Goal: Information Seeking & Learning: Learn about a topic

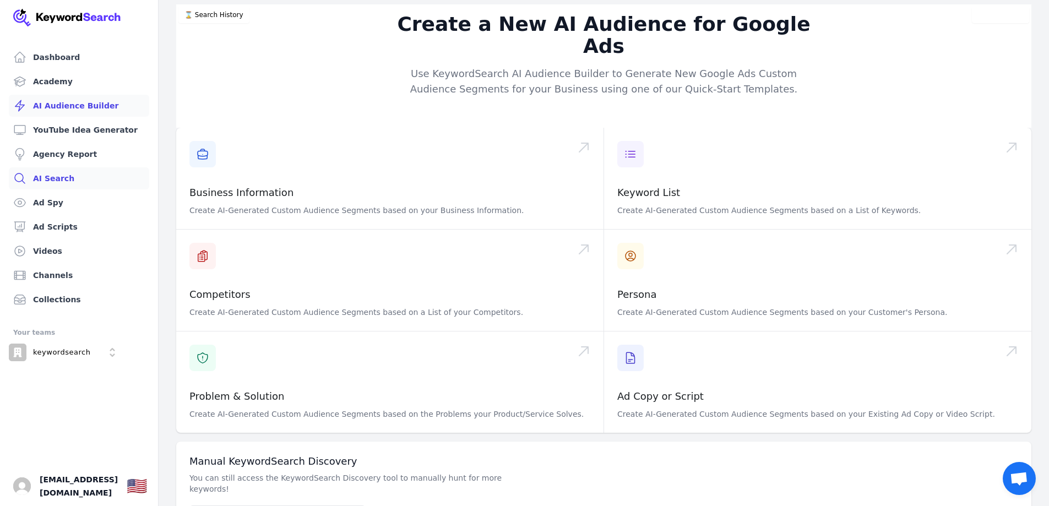
click at [54, 178] on link "AI Search" at bounding box center [79, 178] width 140 height 22
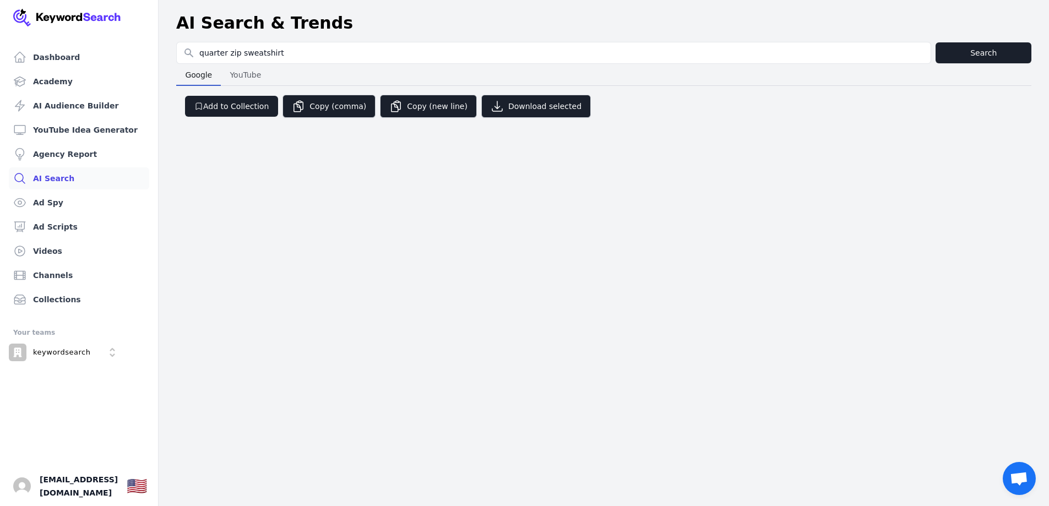
type input "quarter zip sweatshirt"
click at [996, 51] on button "Search" at bounding box center [983, 52] width 96 height 21
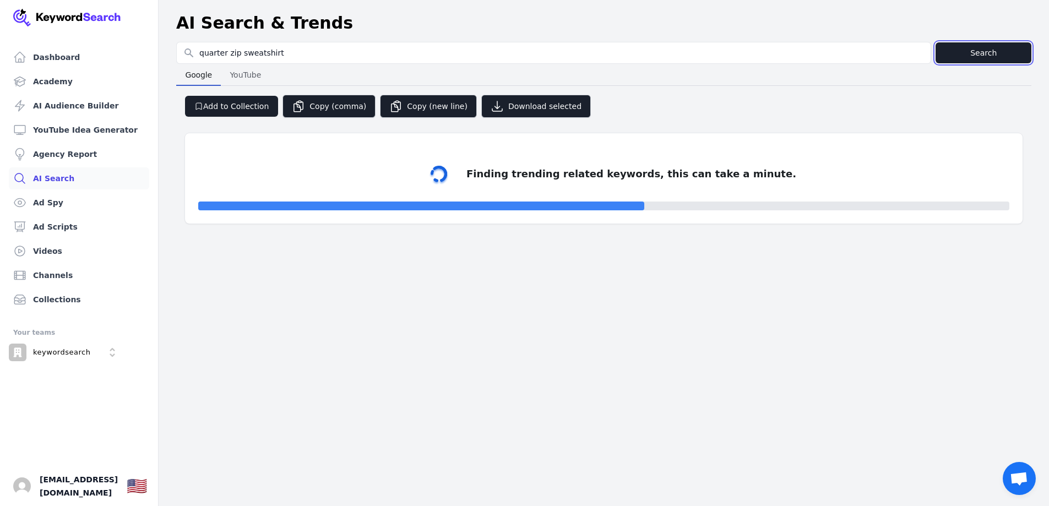
select select "50"
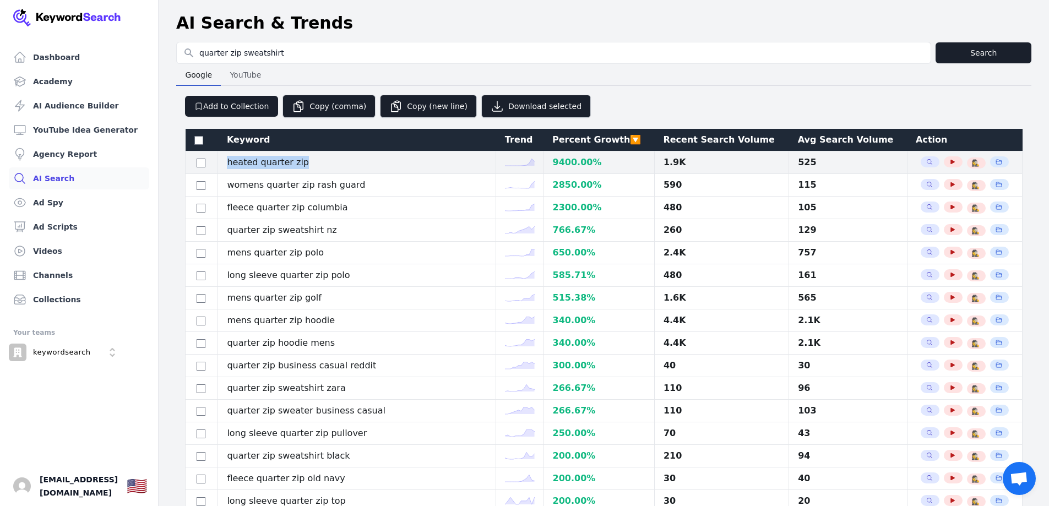
drag, startPoint x: 225, startPoint y: 160, endPoint x: 345, endPoint y: 160, distance: 119.5
click at [345, 160] on td "heated quarter zip" at bounding box center [357, 162] width 278 height 23
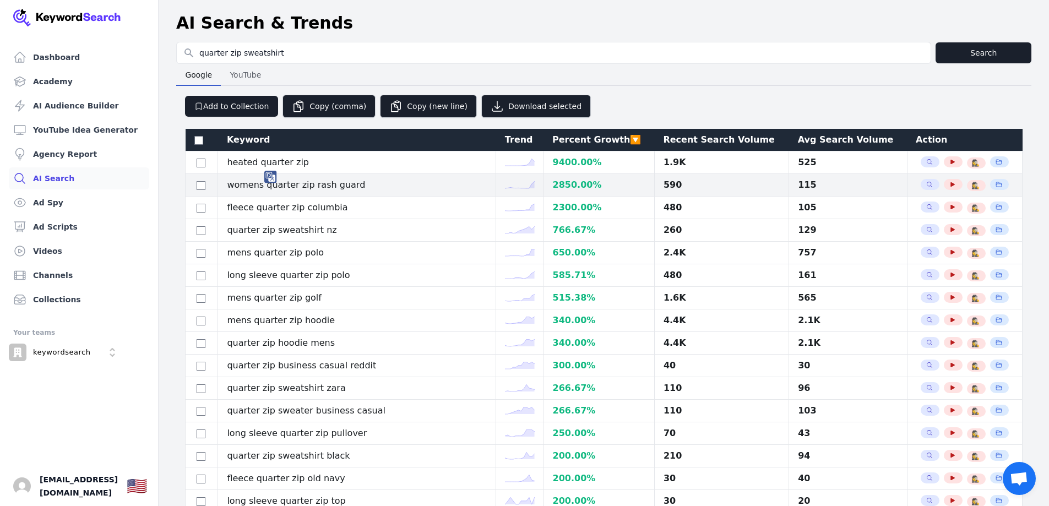
drag, startPoint x: 239, startPoint y: 182, endPoint x: 245, endPoint y: 182, distance: 6.1
click at [239, 182] on td "womens quarter zip rash guard" at bounding box center [357, 185] width 278 height 23
click at [251, 182] on td "womens quarter zip rash guard" at bounding box center [357, 185] width 278 height 23
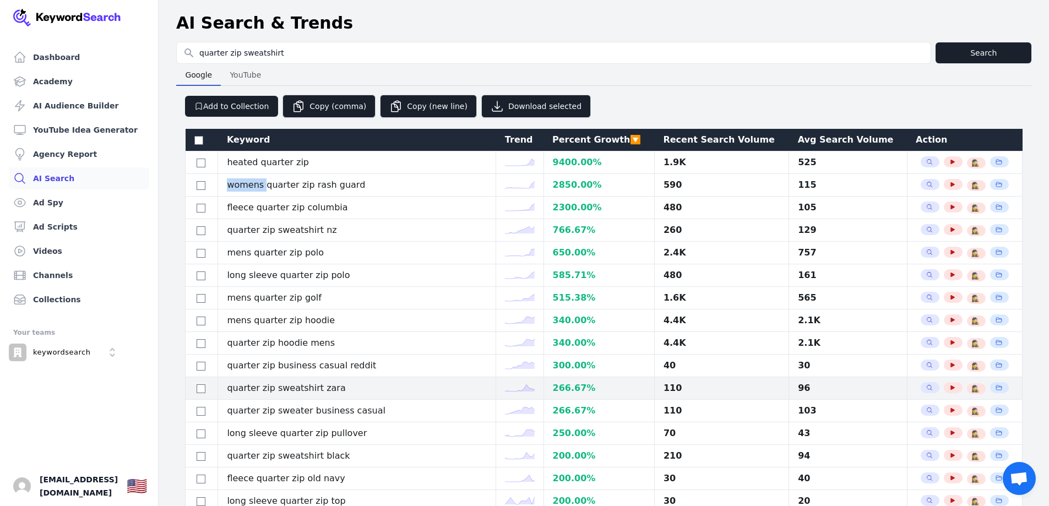
copy td "womens"
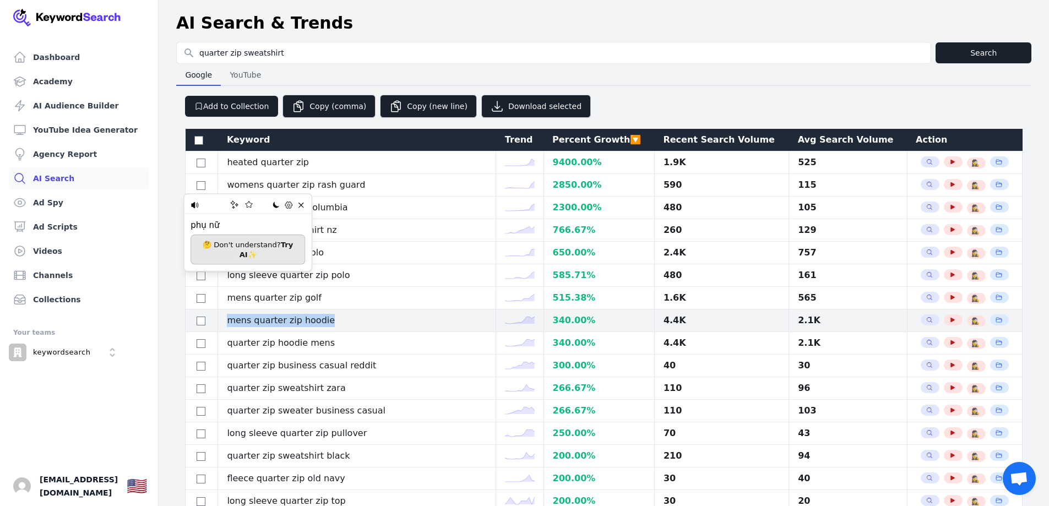
drag, startPoint x: 295, startPoint y: 319, endPoint x: 334, endPoint y: 321, distance: 38.6
click at [334, 321] on td "mens quarter zip hoodie" at bounding box center [357, 320] width 278 height 23
copy td "mens quarter zip hoodie"
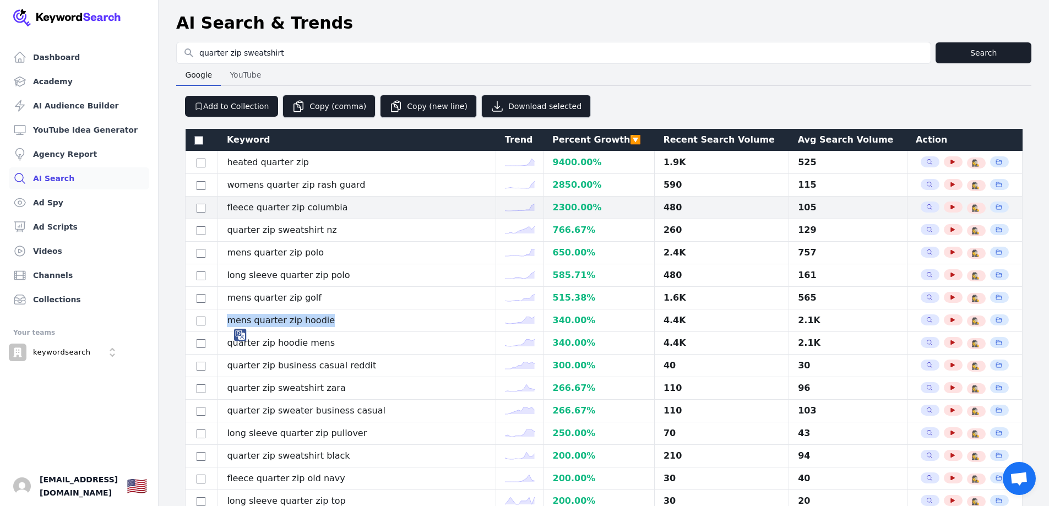
copy td "mens quarter zip hoodie"
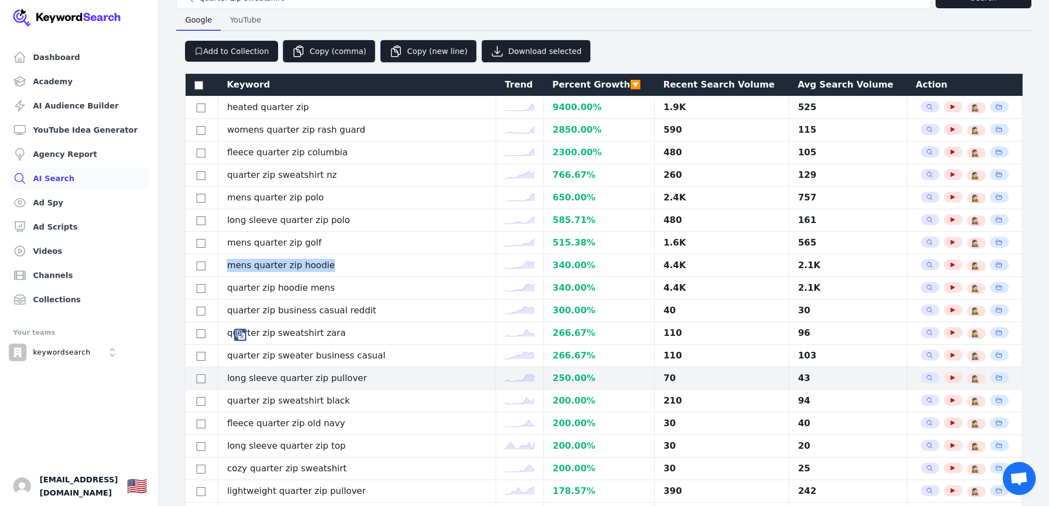
scroll to position [110, 0]
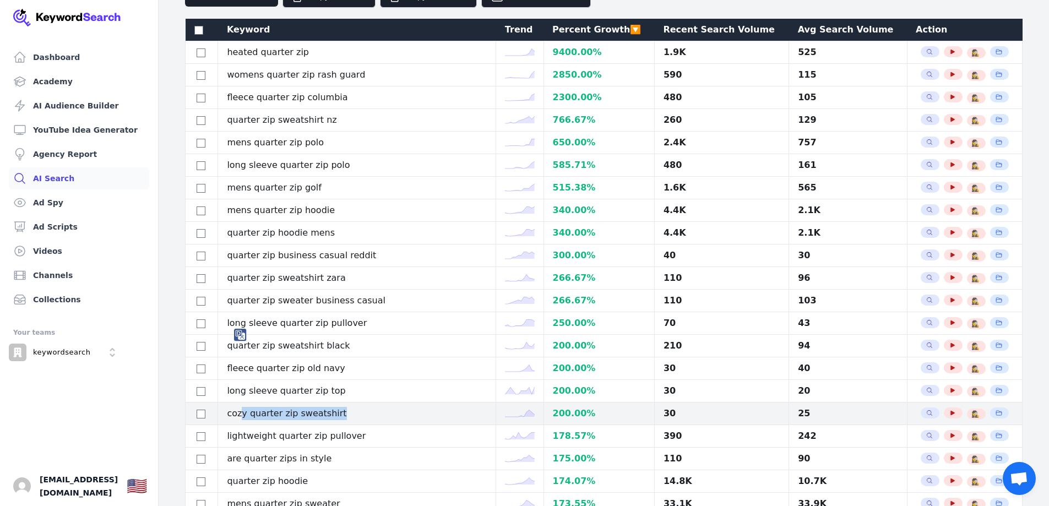
drag, startPoint x: 323, startPoint y: 417, endPoint x: 249, endPoint y: 418, distance: 73.8
click at [249, 418] on td "cozy quarter zip sweatshirt" at bounding box center [357, 413] width 278 height 23
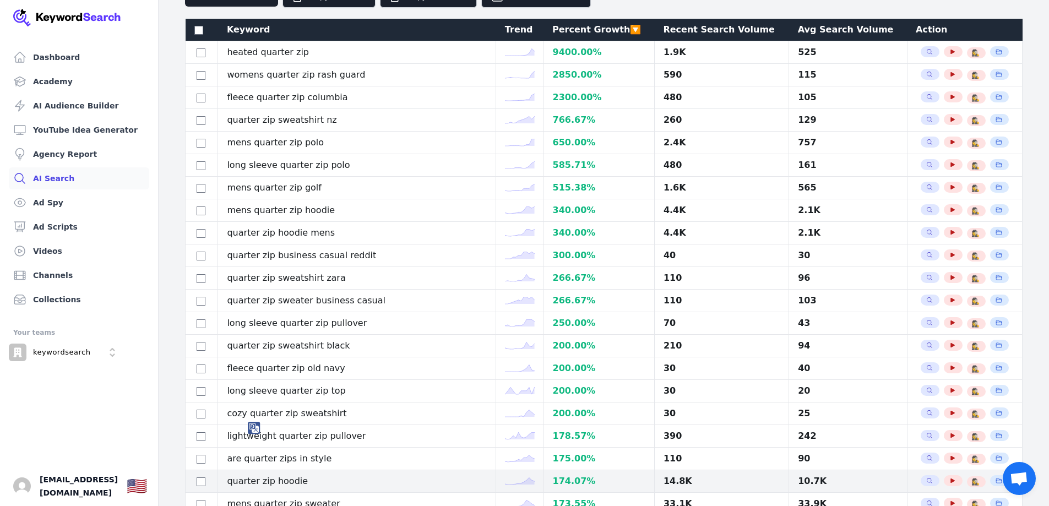
click at [280, 484] on td "quarter zip hoodie" at bounding box center [357, 481] width 278 height 23
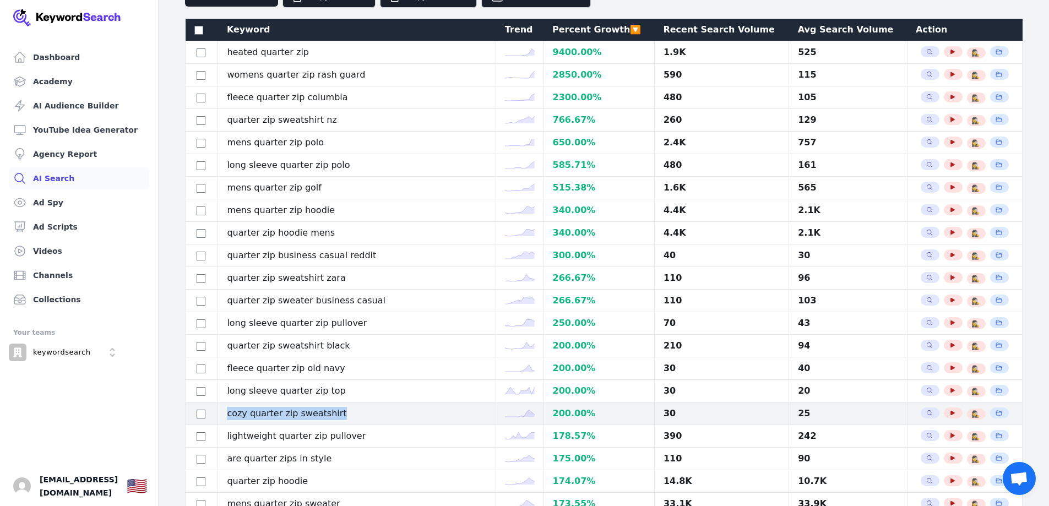
drag, startPoint x: 232, startPoint y: 414, endPoint x: 361, endPoint y: 405, distance: 128.6
click at [361, 405] on td "cozy quarter zip sweatshirt" at bounding box center [357, 413] width 278 height 23
copy td "cozy quarter zip sweatshirt"
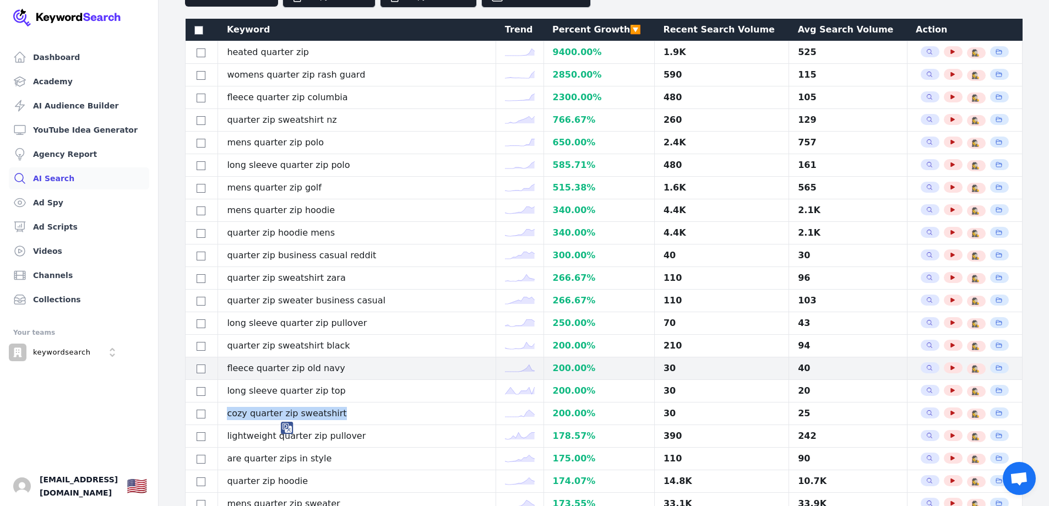
scroll to position [165, 0]
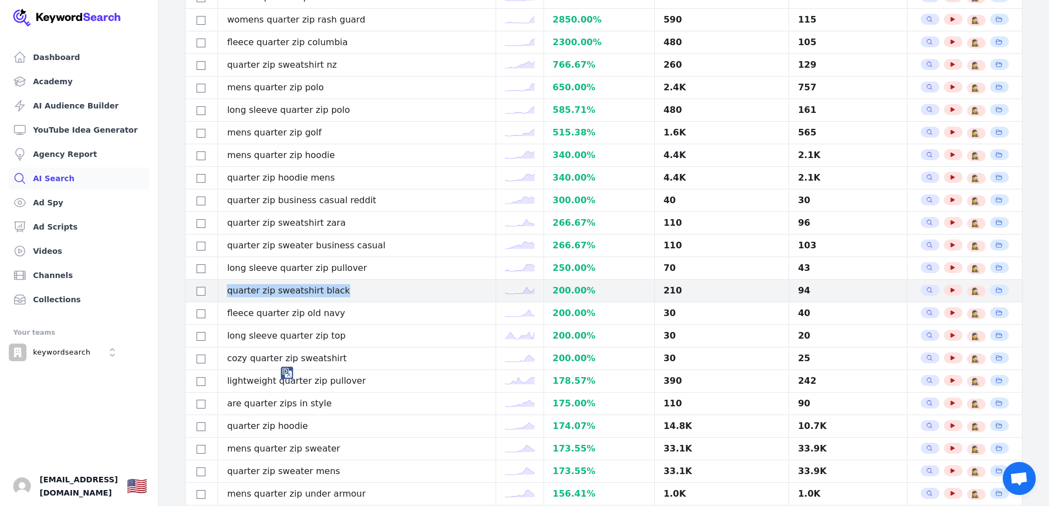
drag, startPoint x: 235, startPoint y: 289, endPoint x: 358, endPoint y: 285, distance: 123.4
click at [358, 285] on td "quarter zip sweatshirt black" at bounding box center [357, 291] width 278 height 23
copy td "quarter zip sweatshirt black"
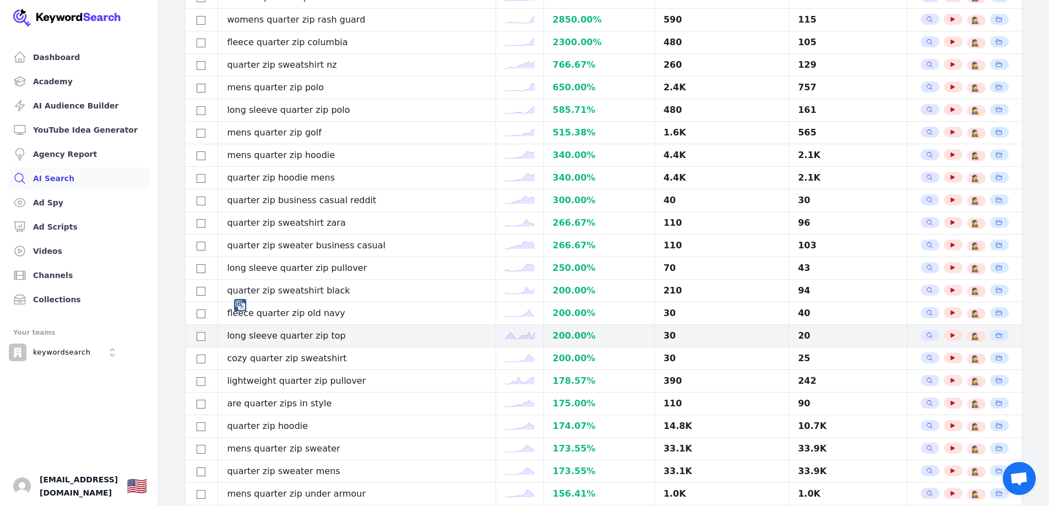
click at [330, 326] on td "long sleeve quarter zip top" at bounding box center [357, 336] width 278 height 23
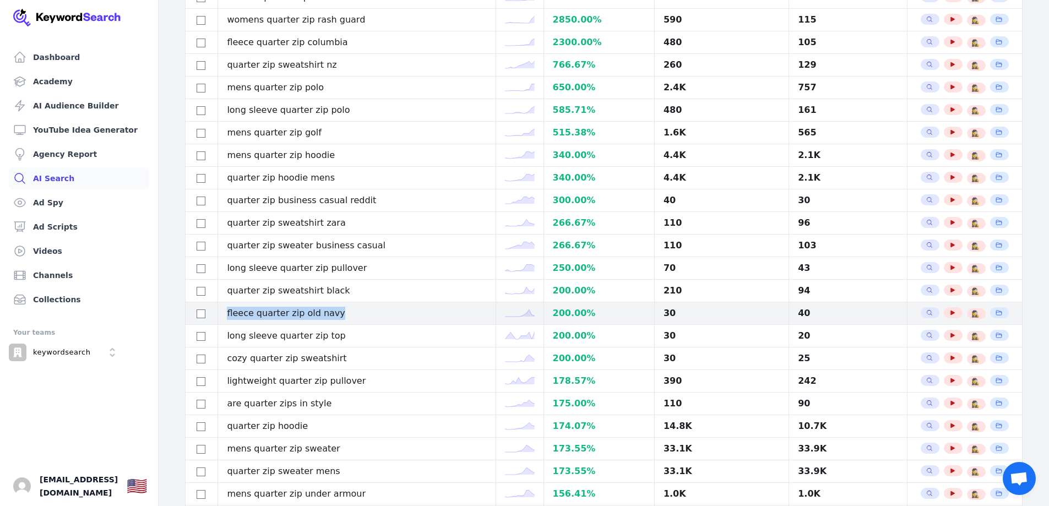
drag, startPoint x: 314, startPoint y: 314, endPoint x: 229, endPoint y: 317, distance: 84.8
click at [229, 317] on td "fleece quarter zip old navy" at bounding box center [357, 313] width 278 height 23
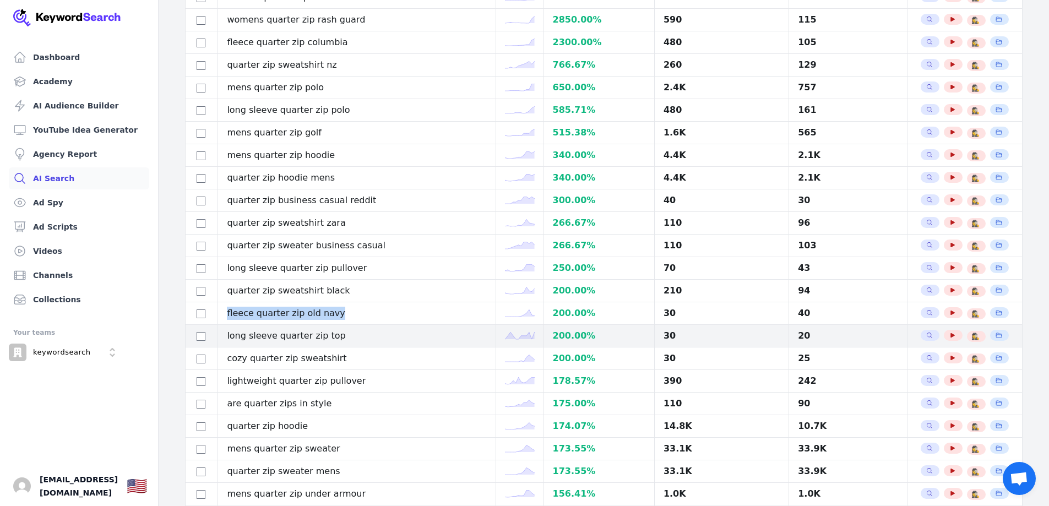
copy td "fleece quarter zip old navy"
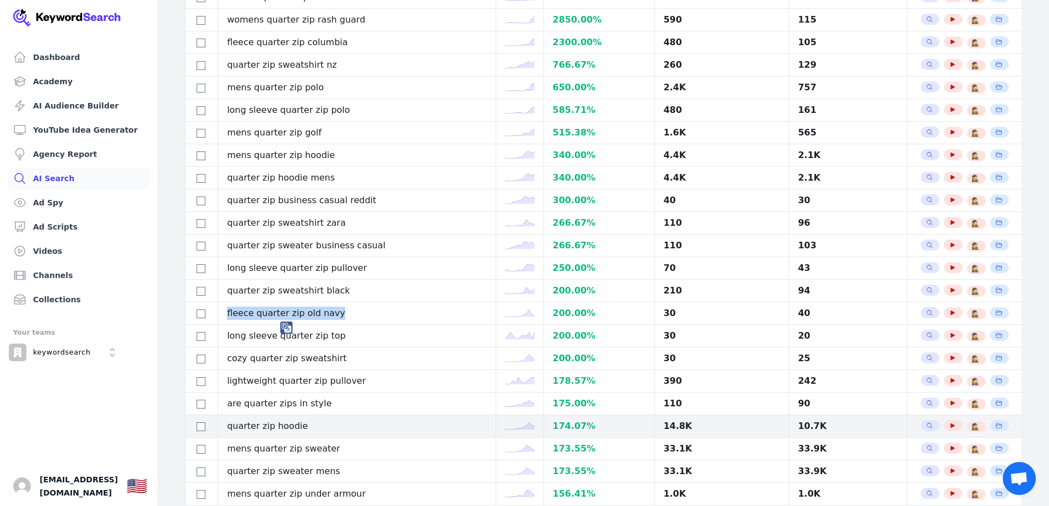
scroll to position [220, 0]
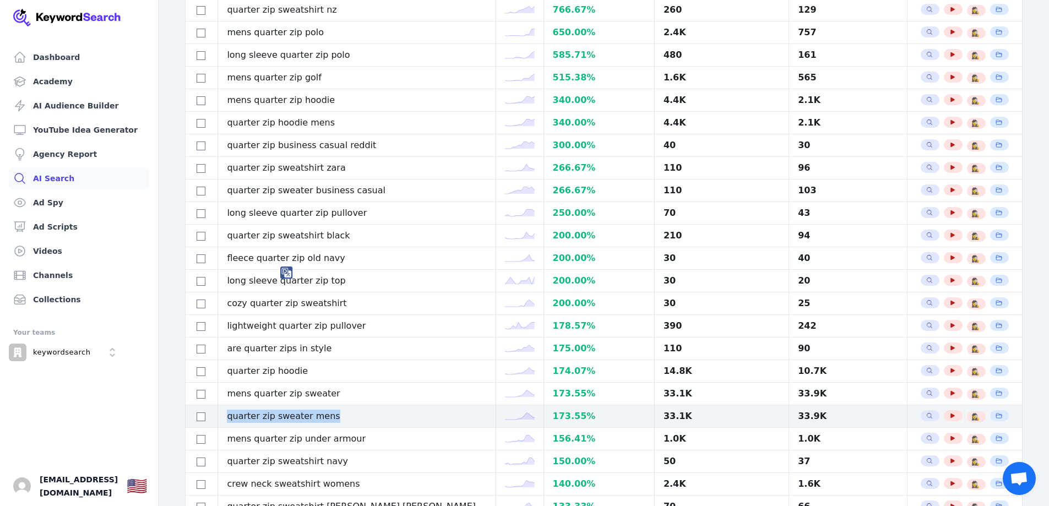
drag, startPoint x: 336, startPoint y: 417, endPoint x: 223, endPoint y: 417, distance: 113.4
click at [223, 417] on tr "quarter zip sweater mens 173.55 % 33.1K 33.9K Search Related Keywords See YouTu…" at bounding box center [604, 416] width 837 height 23
copy tr "quarter zip sweater mens"
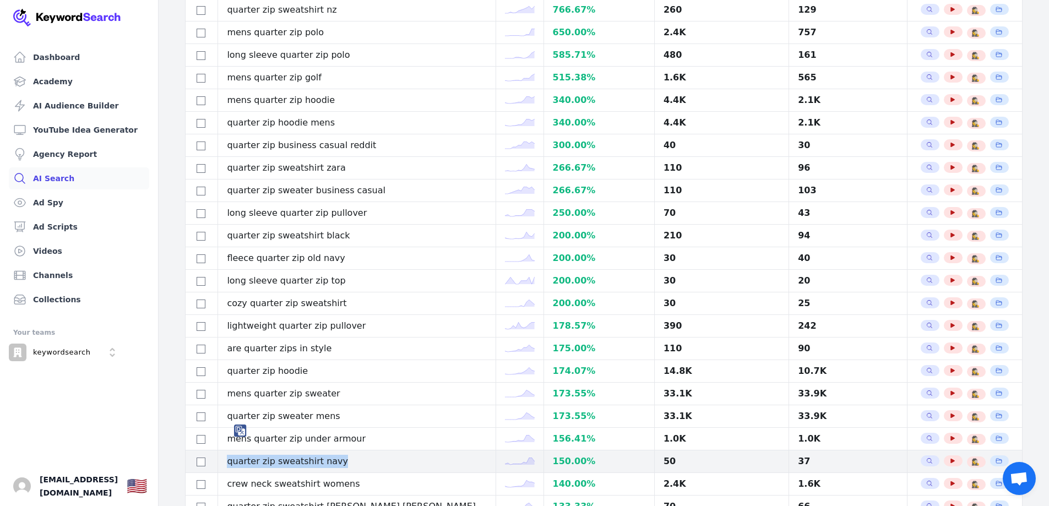
drag, startPoint x: 348, startPoint y: 460, endPoint x: 195, endPoint y: 465, distance: 153.1
click at [195, 465] on tr "quarter zip sweatshirt navy 150.00 % 50 37 Search Related Keywords See YouTube …" at bounding box center [604, 461] width 837 height 23
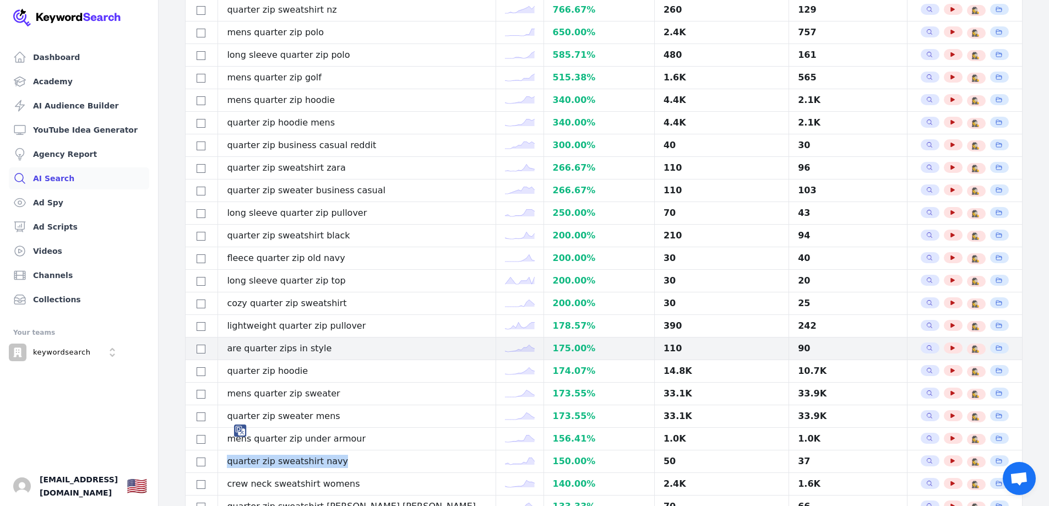
copy tr "quarter zip sweatshirt navy"
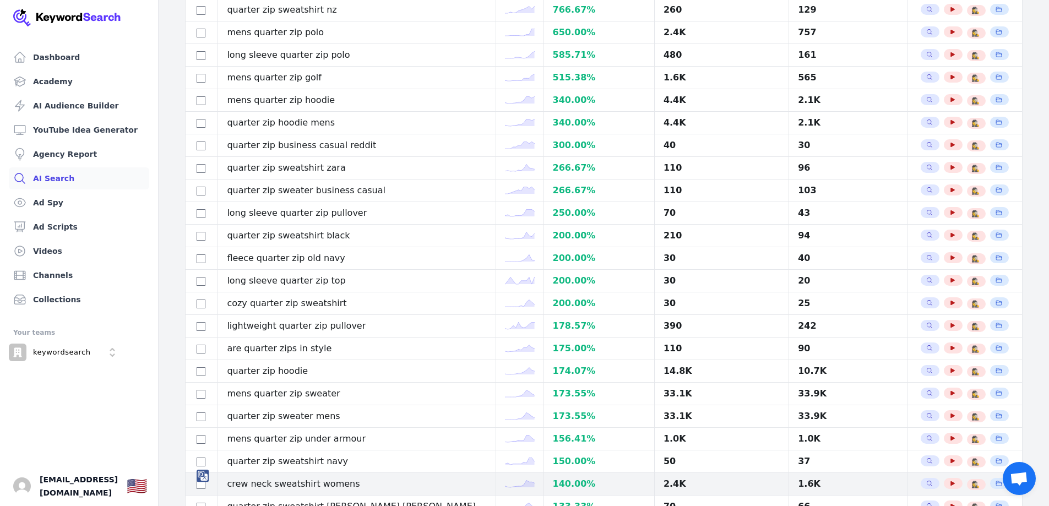
click at [329, 487] on td "crew neck sweatshirt womens" at bounding box center [357, 484] width 278 height 23
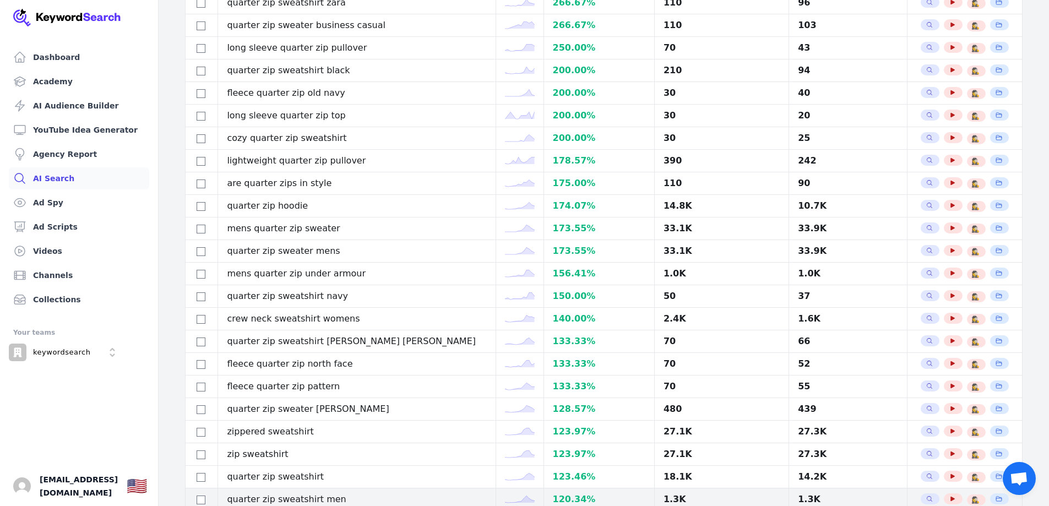
scroll to position [440, 0]
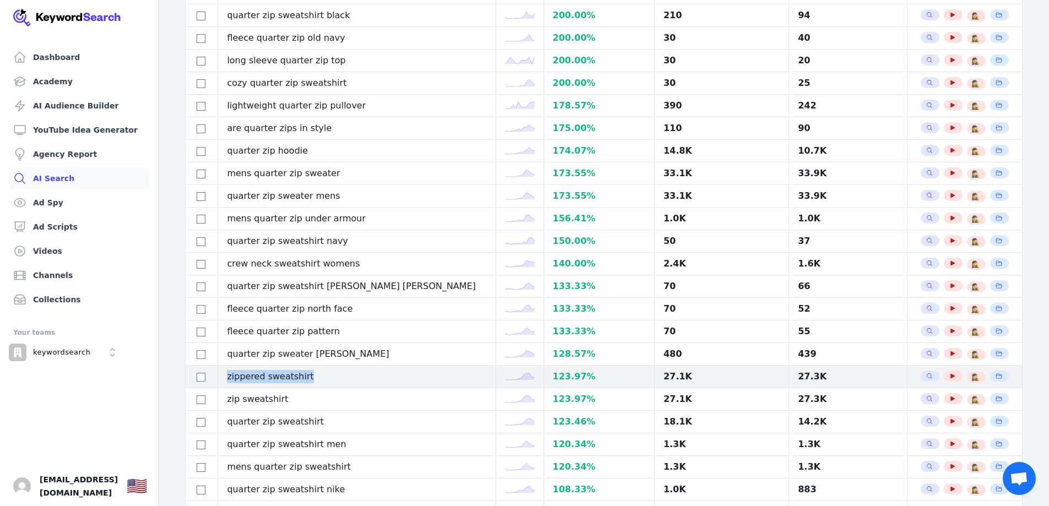
drag, startPoint x: 312, startPoint y: 373, endPoint x: 232, endPoint y: 378, distance: 80.5
click at [232, 378] on td "zippered sweatshirt" at bounding box center [357, 377] width 278 height 23
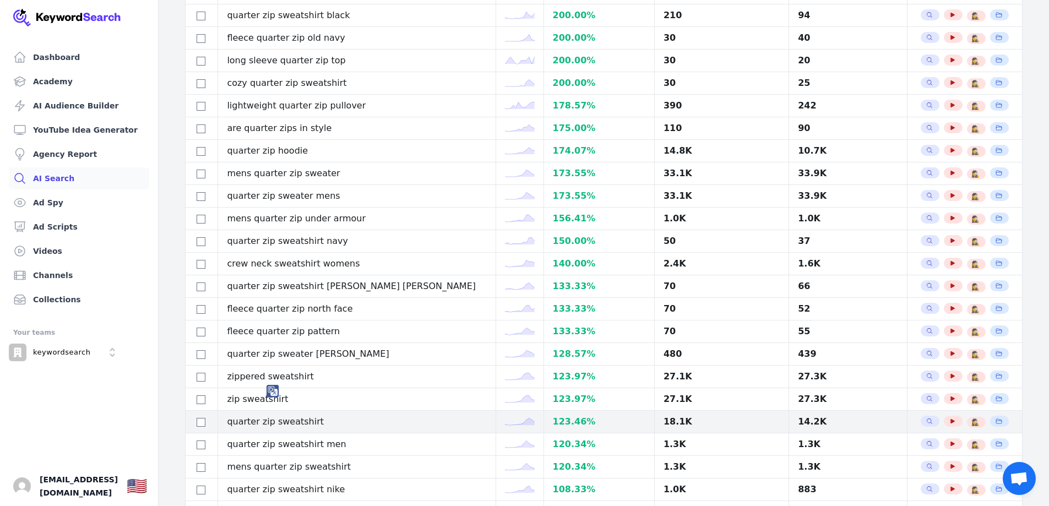
click at [280, 412] on td "quarter zip sweatshirt" at bounding box center [357, 422] width 278 height 23
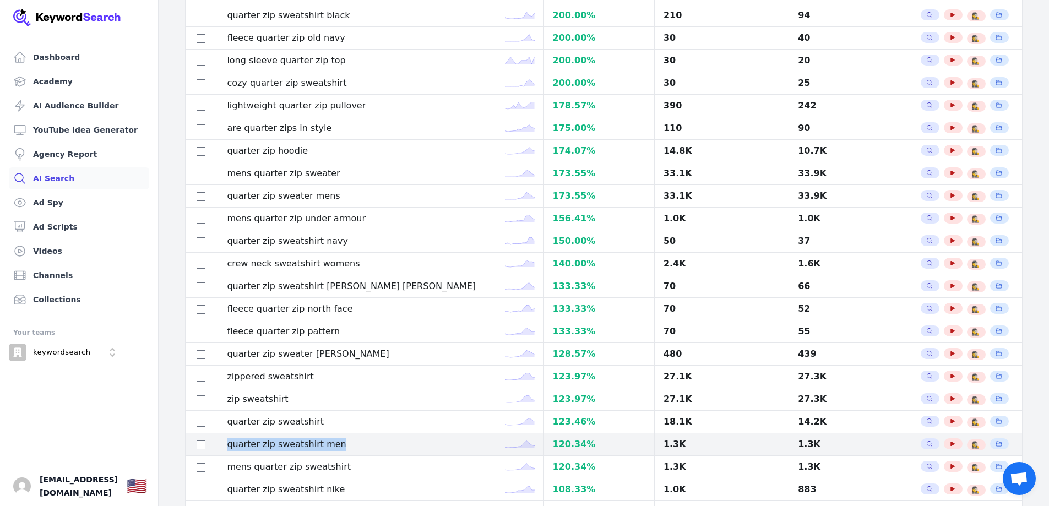
drag, startPoint x: 342, startPoint y: 445, endPoint x: 228, endPoint y: 446, distance: 114.5
click at [228, 446] on td "quarter zip sweatshirt men" at bounding box center [357, 444] width 278 height 23
copy td "quarter zip sweatshirt men"
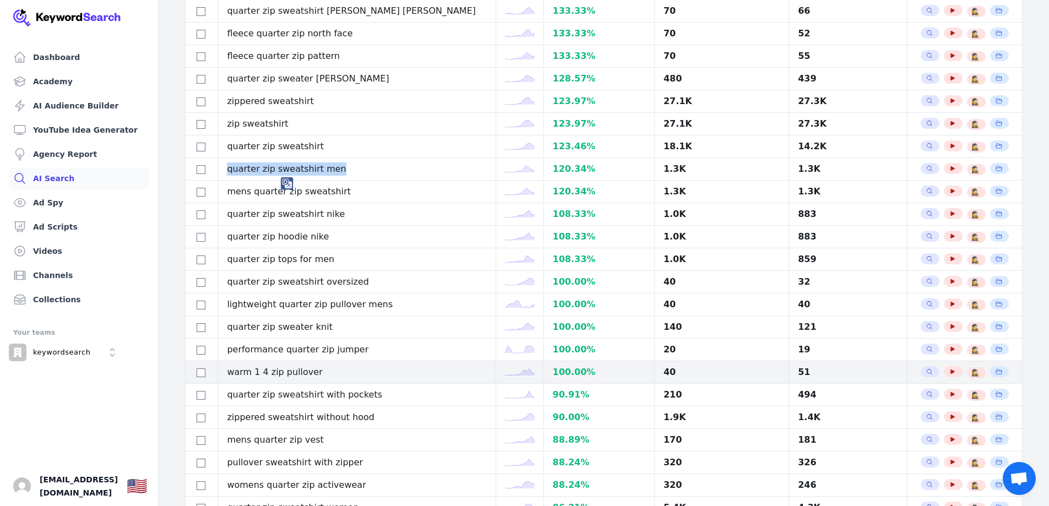
scroll to position [771, 0]
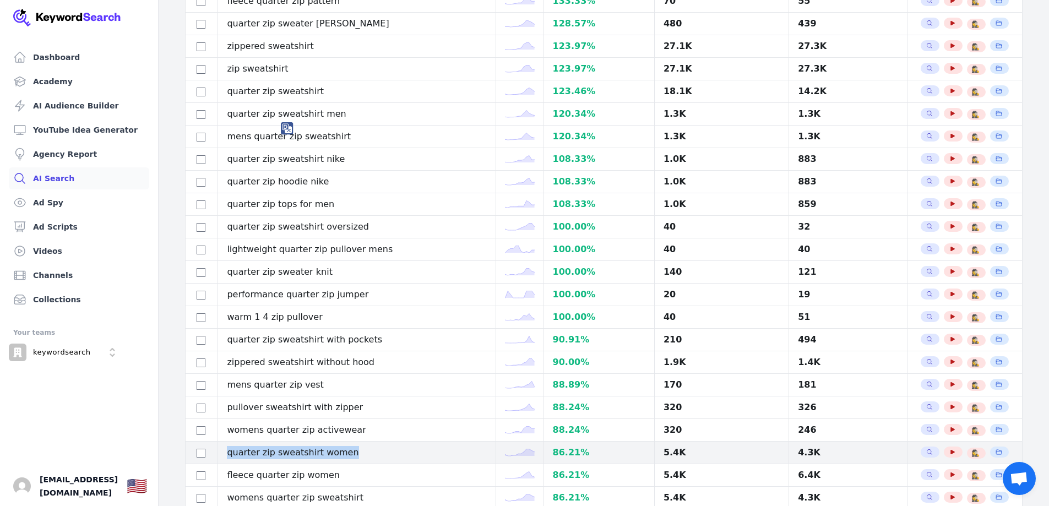
drag, startPoint x: 358, startPoint y: 452, endPoint x: 228, endPoint y: 457, distance: 129.5
click at [228, 457] on td "quarter zip sweatshirt women" at bounding box center [357, 453] width 278 height 23
copy td "quarter zip sweatshirt women"
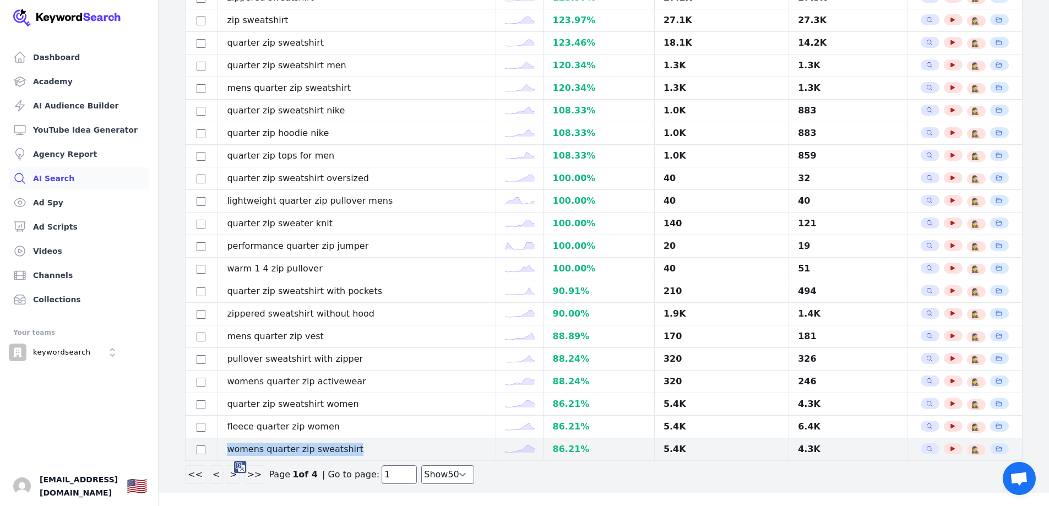
drag, startPoint x: 359, startPoint y: 450, endPoint x: 232, endPoint y: 450, distance: 127.2
click at [232, 450] on td "womens quarter zip sweatshirt" at bounding box center [357, 449] width 278 height 23
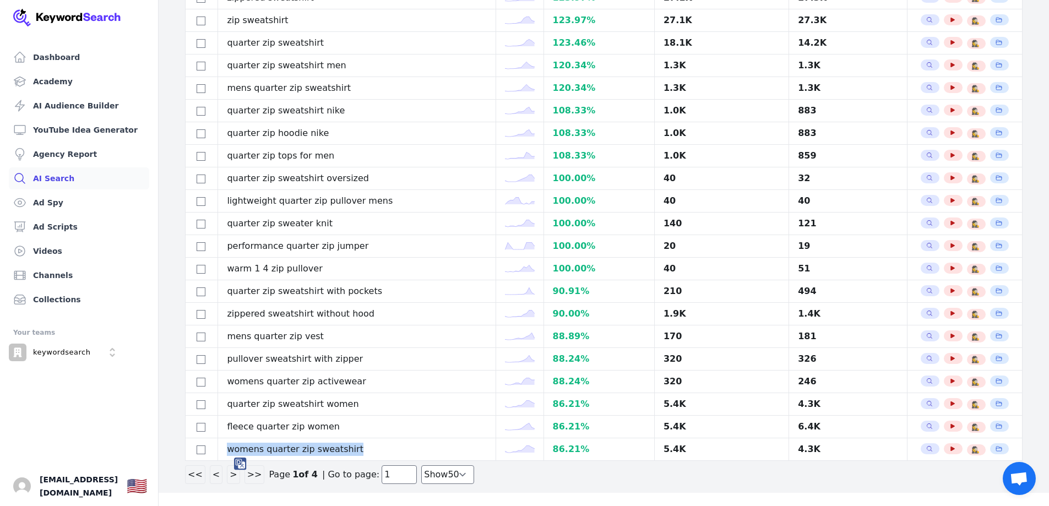
click at [228, 476] on button ">" at bounding box center [233, 474] width 13 height 19
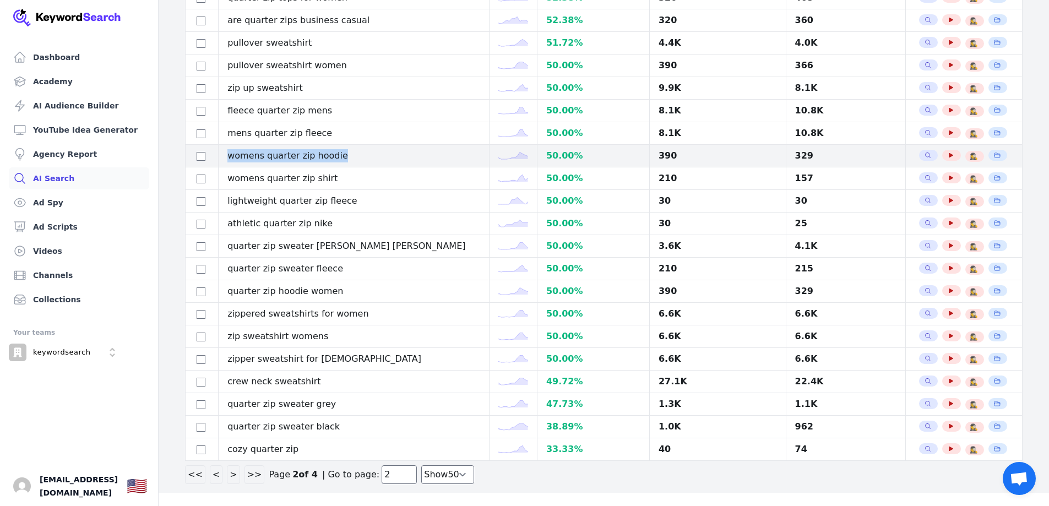
drag, startPoint x: 345, startPoint y: 154, endPoint x: 230, endPoint y: 154, distance: 115.6
click at [230, 154] on td "womens quarter zip hoodie" at bounding box center [354, 156] width 270 height 23
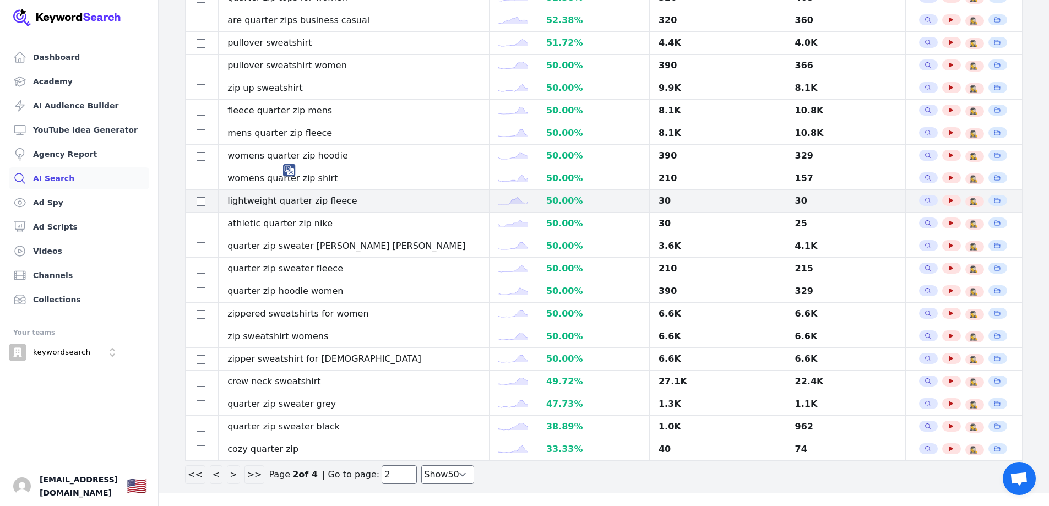
click at [294, 199] on td "lightweight quarter zip fleece" at bounding box center [354, 201] width 270 height 23
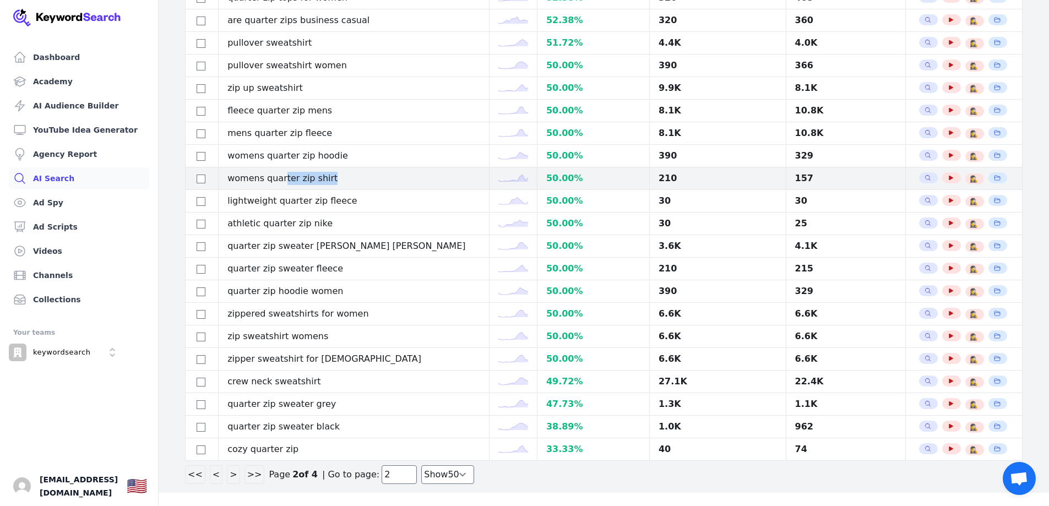
drag, startPoint x: 320, startPoint y: 178, endPoint x: 302, endPoint y: 186, distance: 20.0
click at [287, 181] on td "womens quarter zip shirt" at bounding box center [354, 178] width 270 height 23
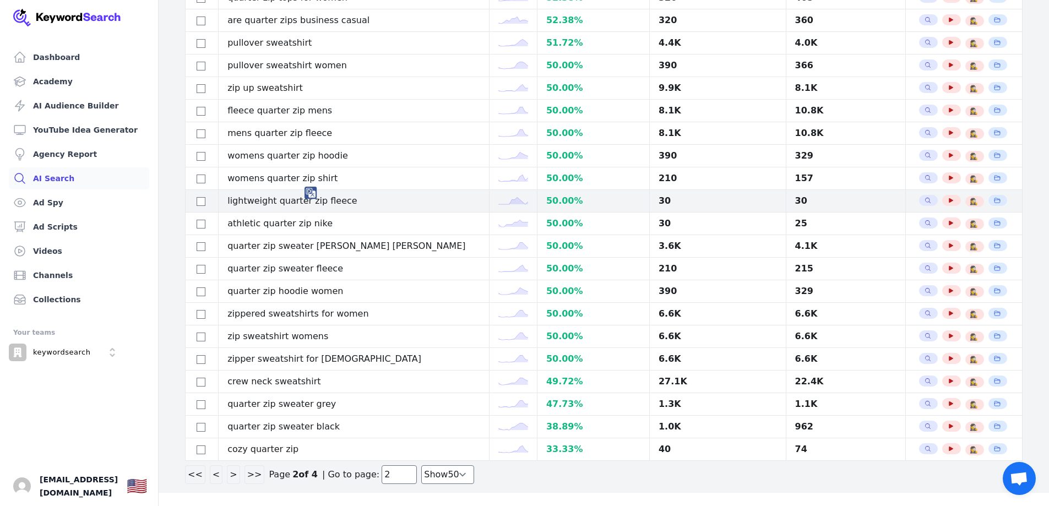
click at [342, 197] on td "lightweight quarter zip fleece" at bounding box center [354, 201] width 270 height 23
drag, startPoint x: 356, startPoint y: 202, endPoint x: 227, endPoint y: 200, distance: 128.8
click at [227, 200] on td "lightweight quarter zip fleece" at bounding box center [354, 201] width 270 height 23
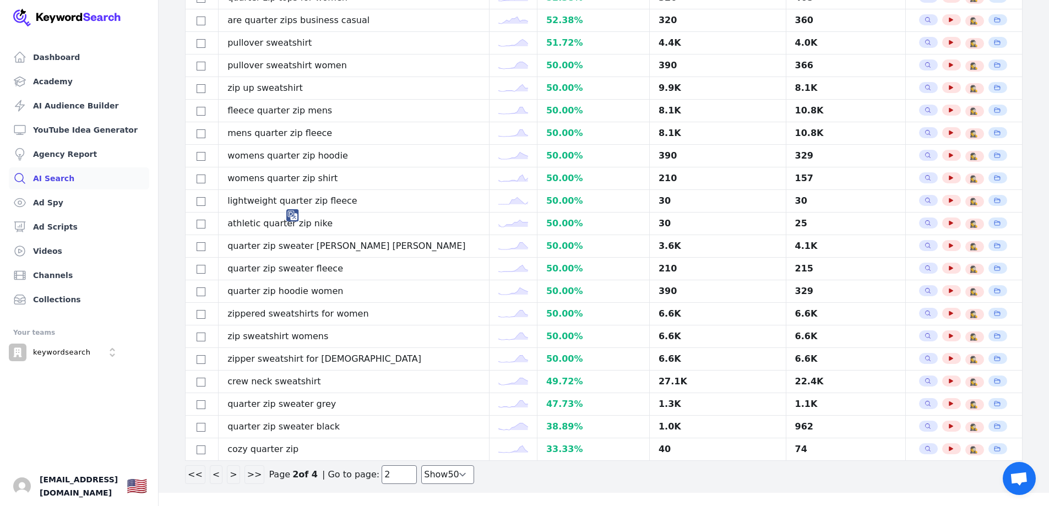
click at [299, 216] on div at bounding box center [292, 215] width 13 height 13
click at [295, 216] on img at bounding box center [292, 215] width 13 height 13
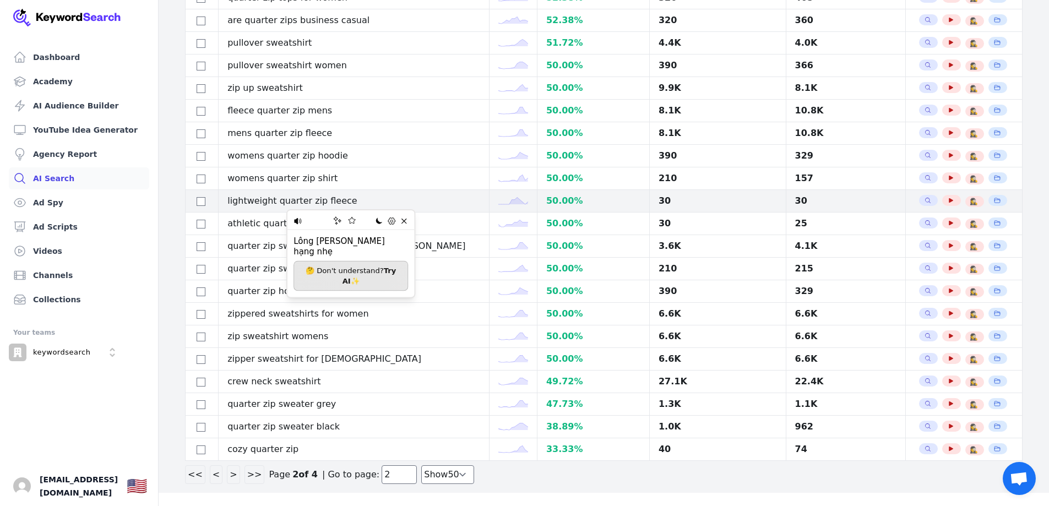
click at [251, 197] on td "lightweight quarter zip fleece" at bounding box center [354, 201] width 270 height 23
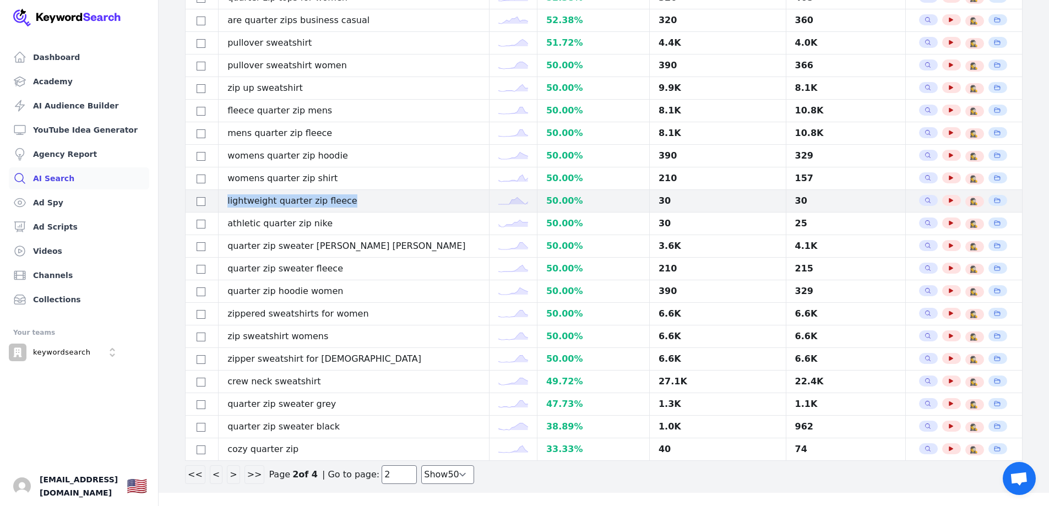
drag, startPoint x: 356, startPoint y: 203, endPoint x: 219, endPoint y: 206, distance: 137.1
click at [219, 206] on tr "lightweight quarter zip fleece 50.00 % 30 30 Search Related Keywords See YouTub…" at bounding box center [604, 201] width 837 height 23
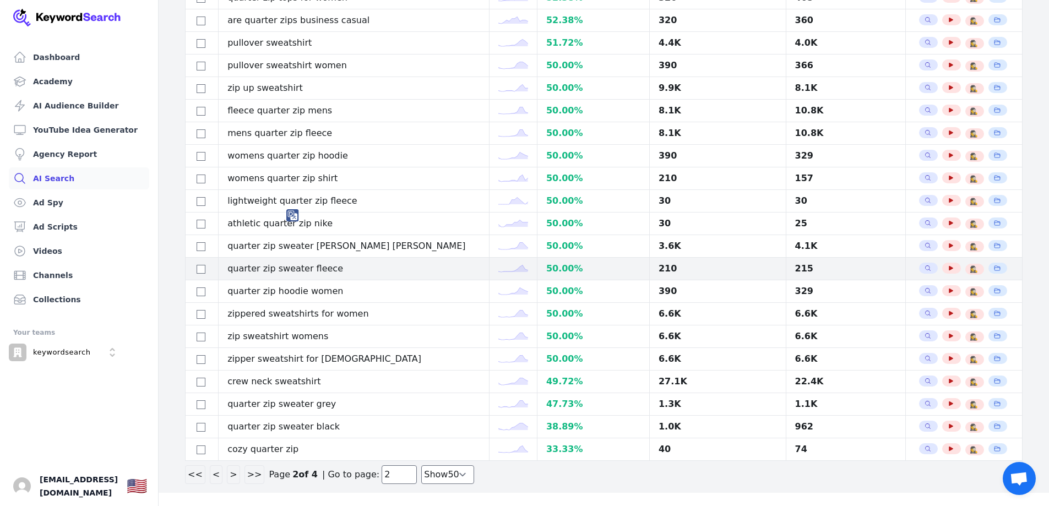
click at [306, 266] on td "quarter zip sweater fleece" at bounding box center [354, 269] width 270 height 23
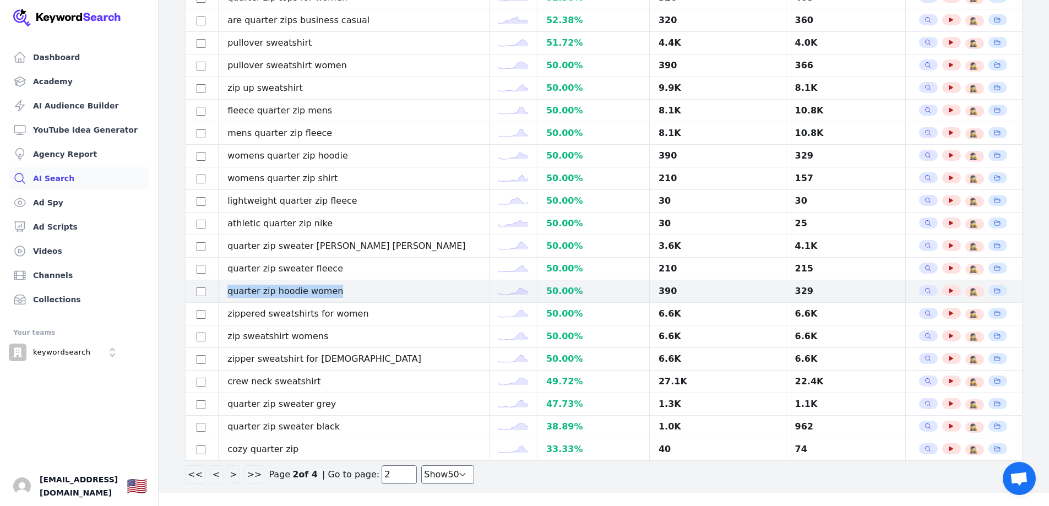
drag, startPoint x: 340, startPoint y: 292, endPoint x: 224, endPoint y: 295, distance: 115.6
click at [224, 295] on tr "quarter zip hoodie women 50.00 % 390 329 Search Related Keywords See YouTube Re…" at bounding box center [604, 291] width 837 height 23
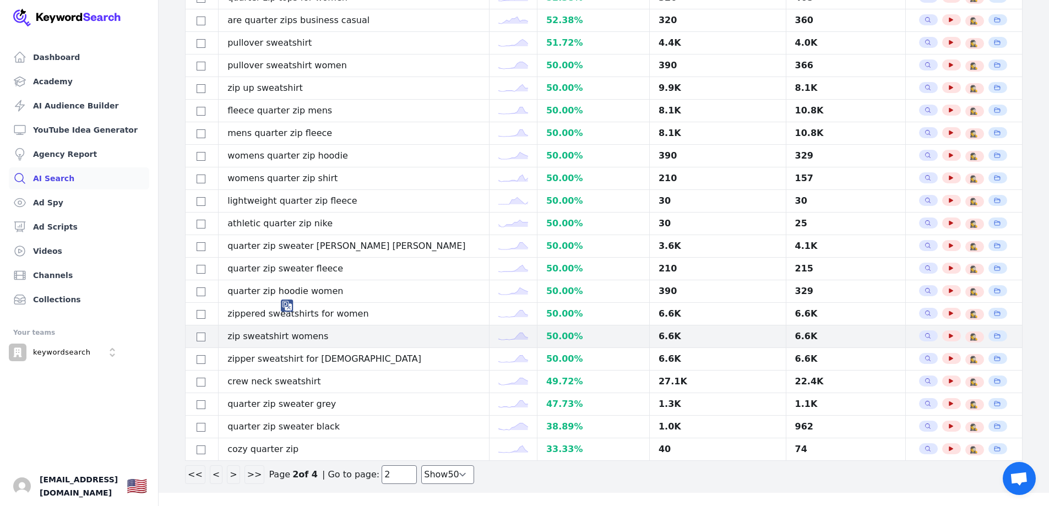
click at [316, 336] on td "zip sweatshirt womens" at bounding box center [354, 336] width 270 height 23
drag, startPoint x: 301, startPoint y: 336, endPoint x: 234, endPoint y: 335, distance: 67.2
click at [234, 335] on td "zip sweatshirt womens" at bounding box center [354, 336] width 270 height 23
click at [320, 337] on td "zip sweatshirt womens" at bounding box center [354, 336] width 270 height 23
drag, startPoint x: 329, startPoint y: 335, endPoint x: 235, endPoint y: 338, distance: 94.7
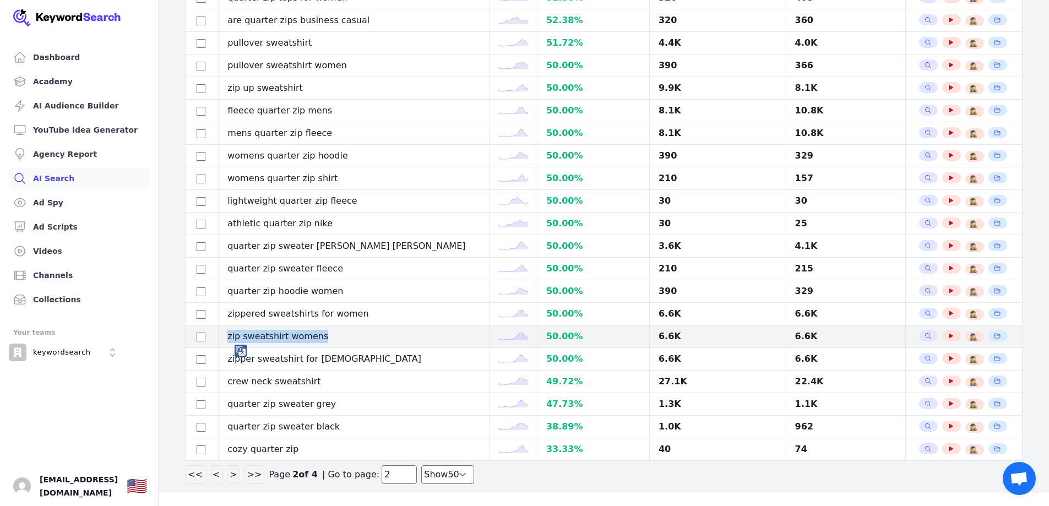
click at [235, 338] on td "zip sweatshirt womens" at bounding box center [354, 336] width 270 height 23
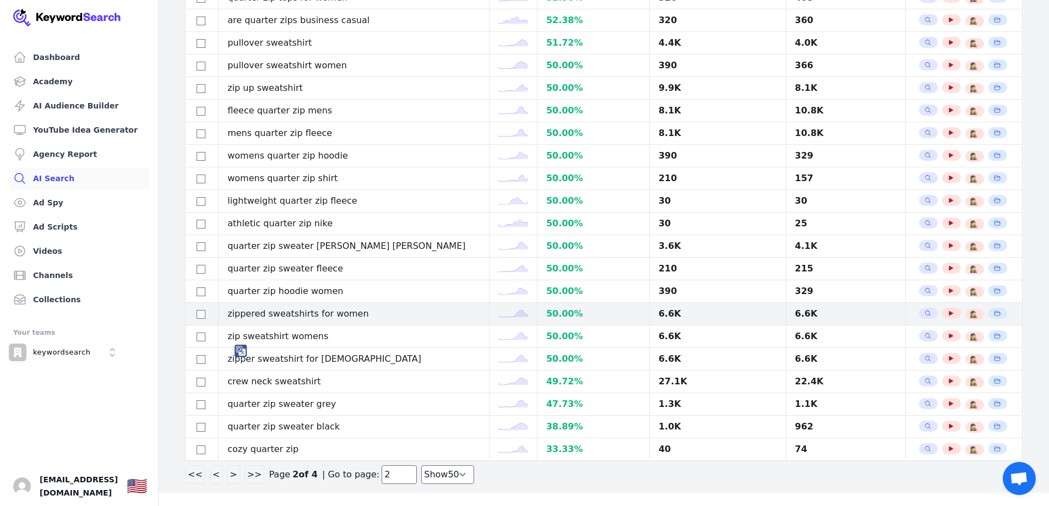
click at [363, 318] on td "zippered sweatshirts for women" at bounding box center [354, 314] width 270 height 23
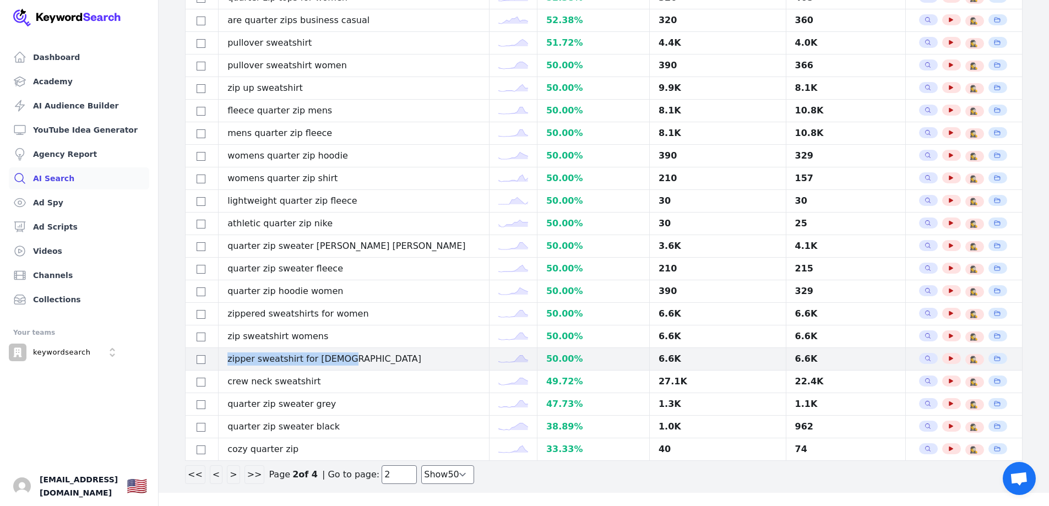
drag, startPoint x: 341, startPoint y: 356, endPoint x: 232, endPoint y: 357, distance: 108.5
click at [232, 357] on td "zipper sweatshirt for [DEMOGRAPHIC_DATA]" at bounding box center [354, 359] width 270 height 23
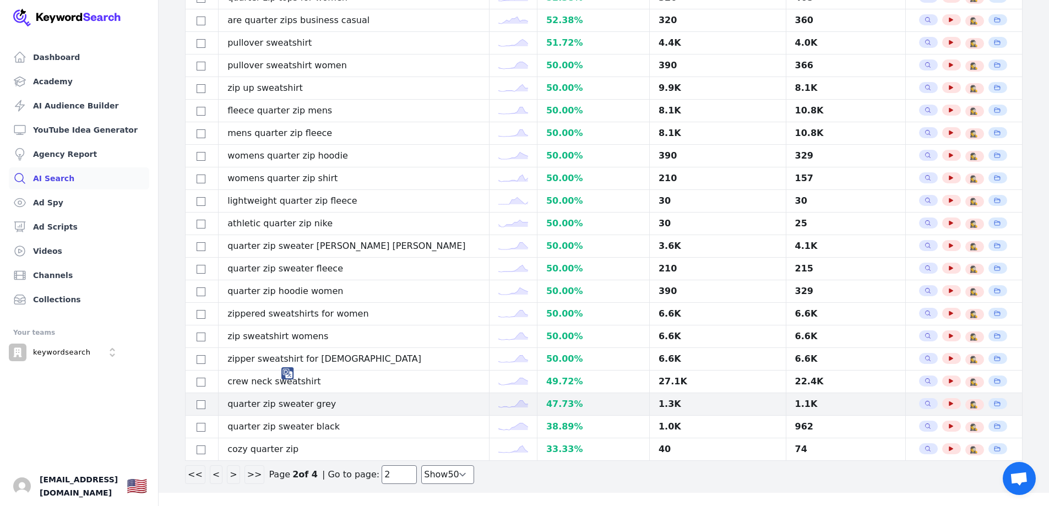
click at [330, 400] on td "quarter zip sweater grey" at bounding box center [354, 404] width 270 height 23
drag, startPoint x: 299, startPoint y: 404, endPoint x: 235, endPoint y: 407, distance: 64.5
click at [235, 407] on td "quarter zip sweater grey" at bounding box center [354, 404] width 270 height 23
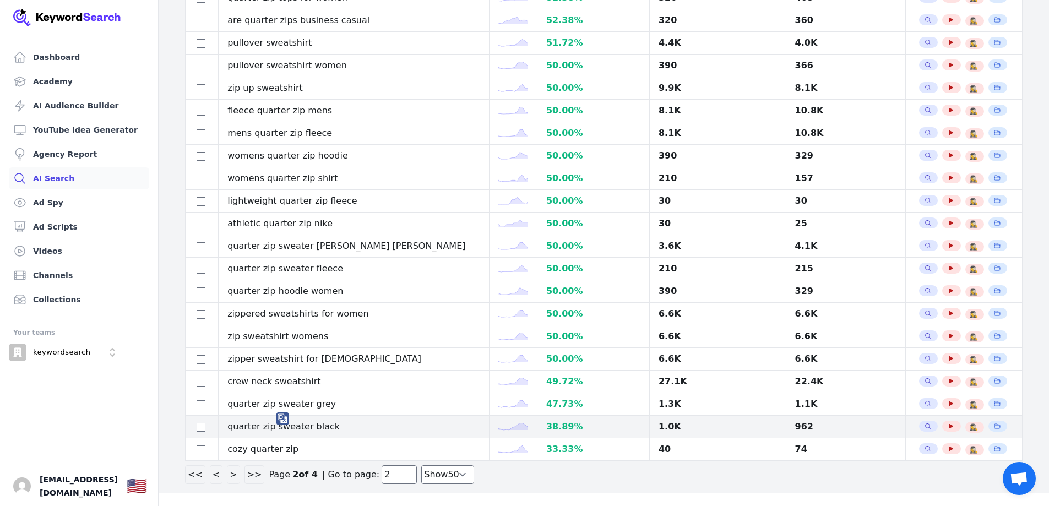
click at [339, 427] on td "quarter zip sweater black" at bounding box center [354, 427] width 270 height 23
drag, startPoint x: 324, startPoint y: 427, endPoint x: 236, endPoint y: 430, distance: 88.7
click at [236, 430] on td "quarter zip sweater black" at bounding box center [354, 427] width 270 height 23
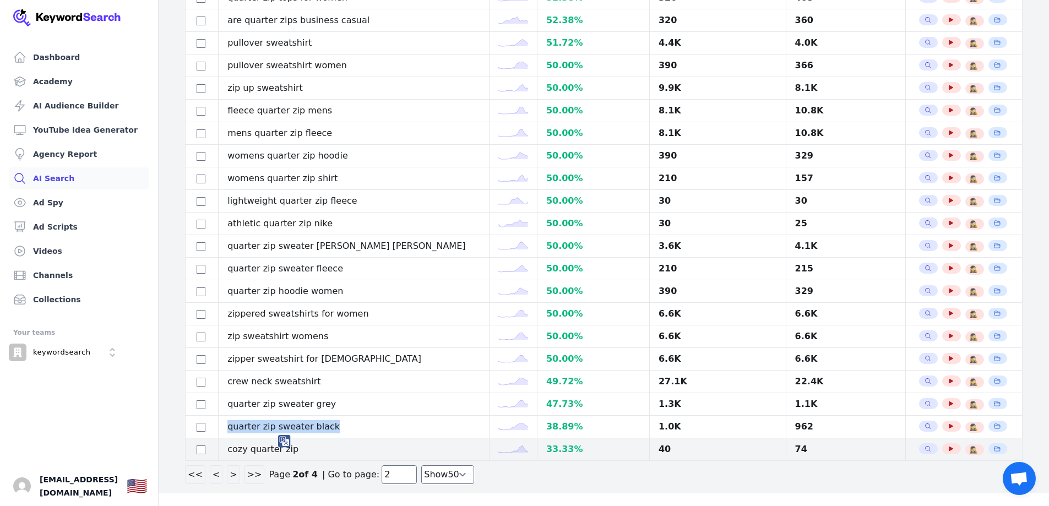
drag, startPoint x: 363, startPoint y: 424, endPoint x: 389, endPoint y: 444, distance: 31.8
click at [363, 425] on td "quarter zip sweater black" at bounding box center [354, 427] width 270 height 23
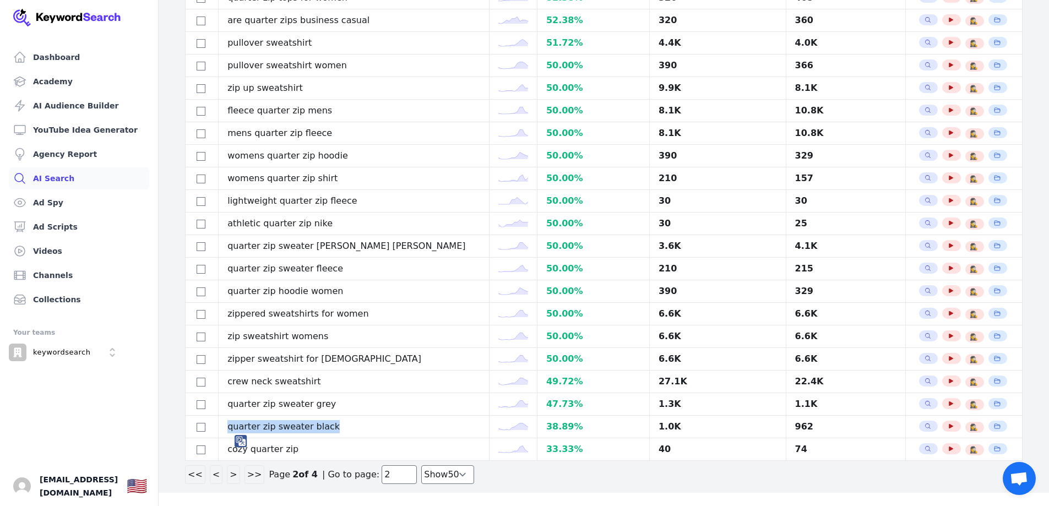
click at [232, 477] on button ">" at bounding box center [233, 474] width 13 height 19
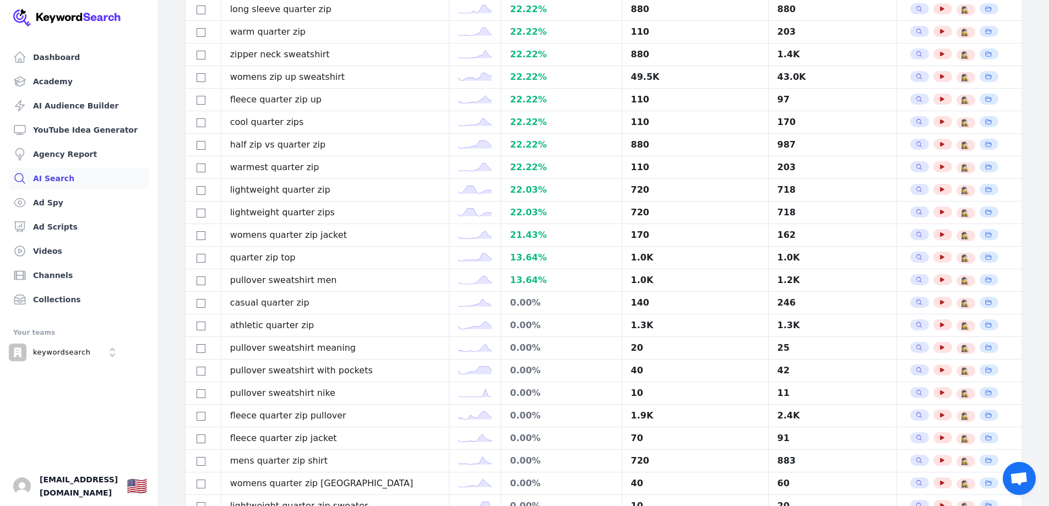
scroll to position [0, 0]
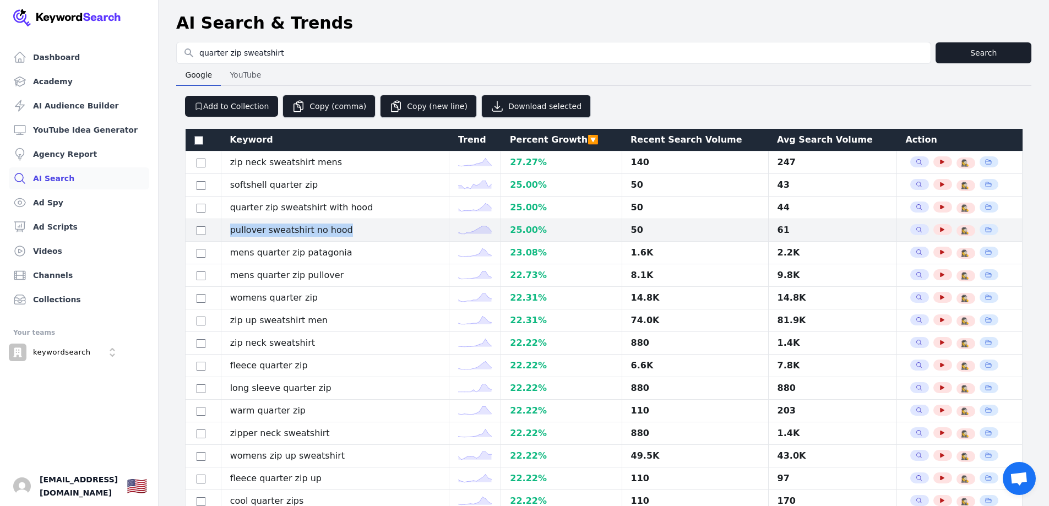
drag, startPoint x: 236, startPoint y: 230, endPoint x: 346, endPoint y: 230, distance: 110.7
click at [346, 230] on td "pullover sweatshirt no hood" at bounding box center [335, 230] width 228 height 23
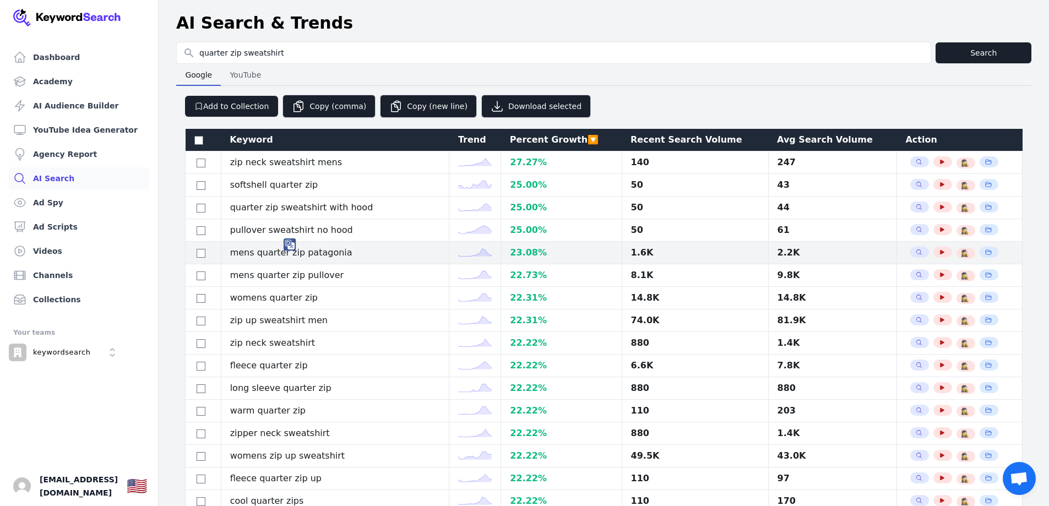
click at [318, 258] on td "mens quarter zip patagonia" at bounding box center [335, 253] width 228 height 23
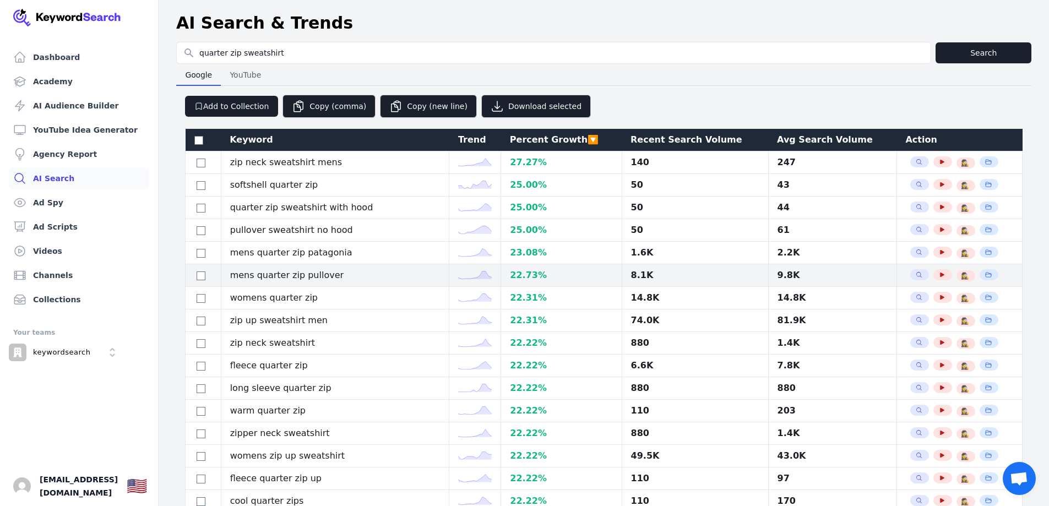
click at [323, 271] on td "mens quarter zip pullover" at bounding box center [335, 275] width 228 height 23
drag, startPoint x: 337, startPoint y: 275, endPoint x: 236, endPoint y: 276, distance: 101.3
click at [236, 276] on td "mens quarter zip pullover" at bounding box center [335, 275] width 228 height 23
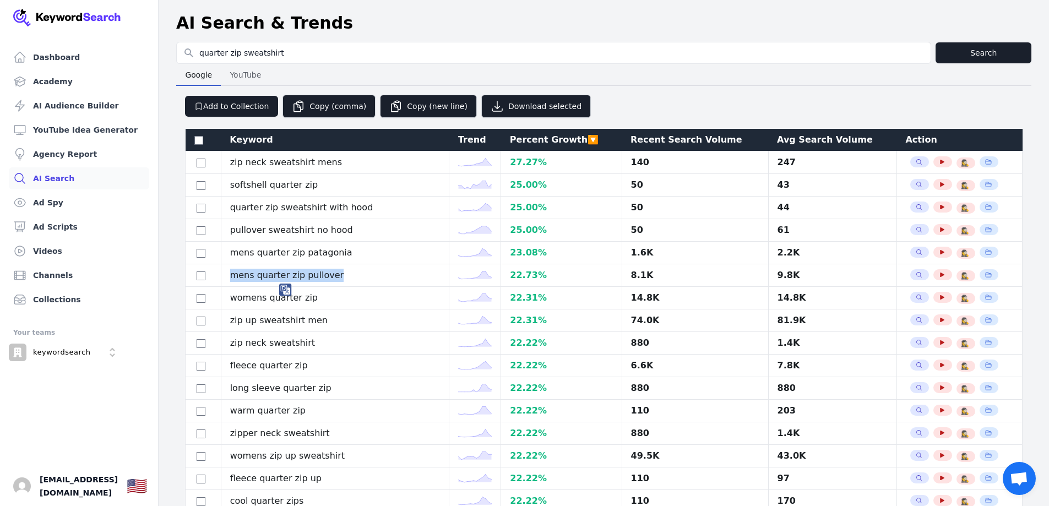
click at [282, 288] on img at bounding box center [285, 290] width 13 height 13
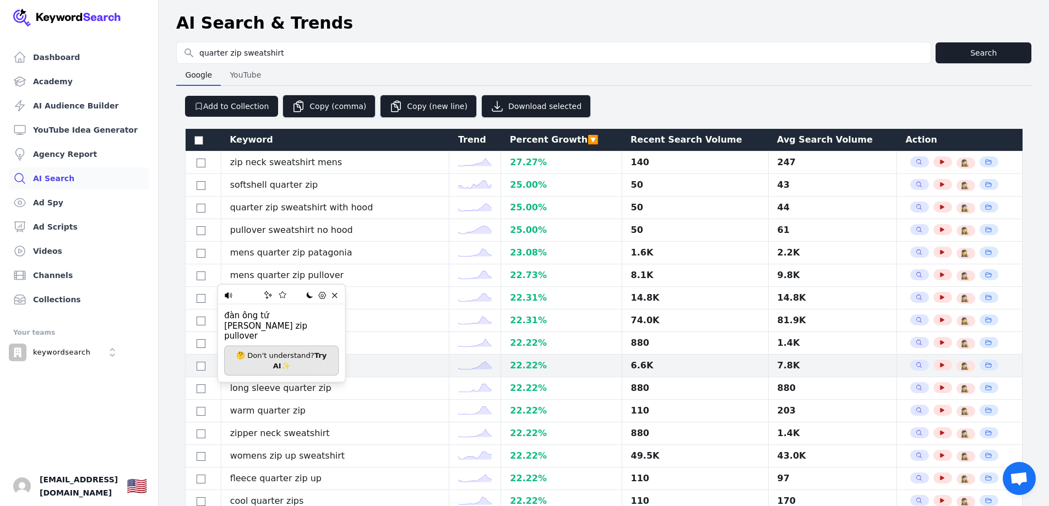
click at [283, 366] on td "fleece quarter zip" at bounding box center [335, 366] width 228 height 23
drag, startPoint x: 279, startPoint y: 369, endPoint x: 246, endPoint y: 368, distance: 33.0
click at [246, 368] on td "fleece quarter zip" at bounding box center [335, 366] width 228 height 23
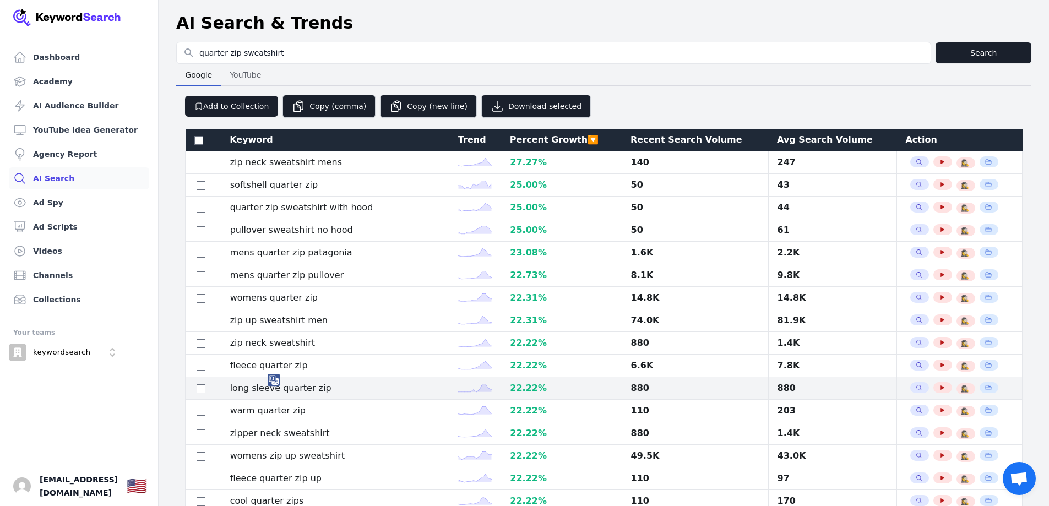
click at [316, 378] on td "long sleeve quarter zip" at bounding box center [335, 388] width 228 height 23
drag, startPoint x: 248, startPoint y: 390, endPoint x: 237, endPoint y: 390, distance: 10.5
click at [238, 390] on td "long sleeve quarter zip" at bounding box center [335, 388] width 228 height 23
click at [233, 386] on td "long sleeve quarter zip" at bounding box center [335, 388] width 228 height 23
drag, startPoint x: 235, startPoint y: 388, endPoint x: 341, endPoint y: 388, distance: 105.7
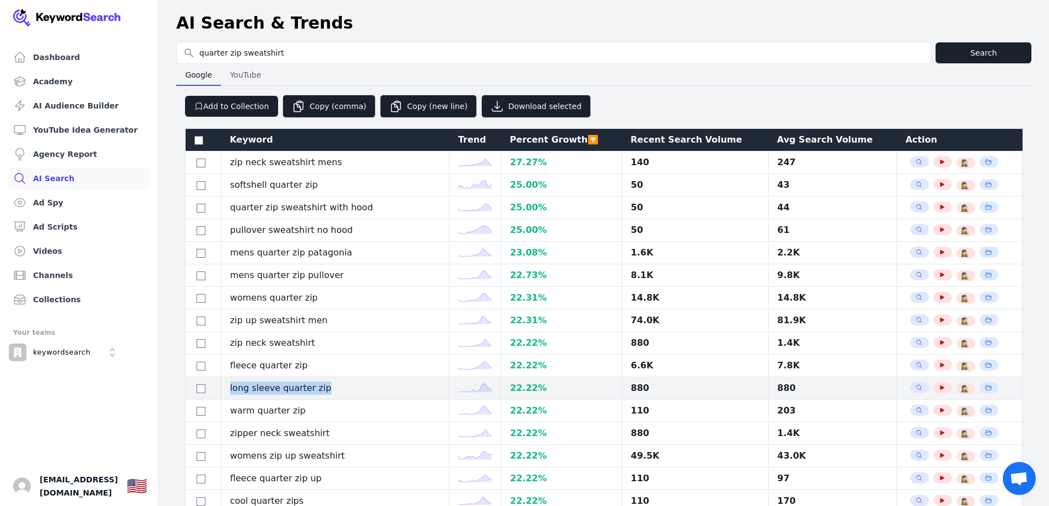
click at [341, 388] on td "long sleeve quarter zip" at bounding box center [335, 388] width 228 height 23
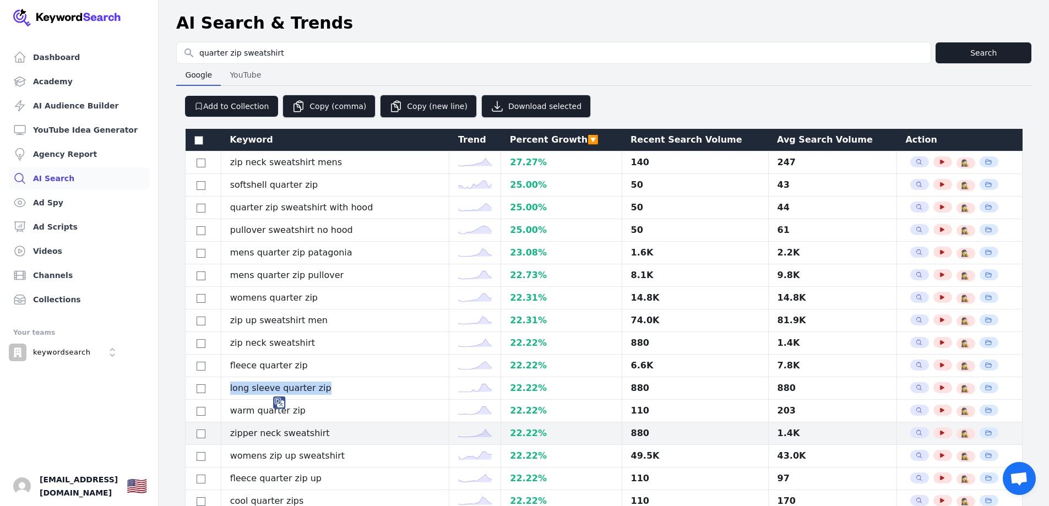
scroll to position [55, 0]
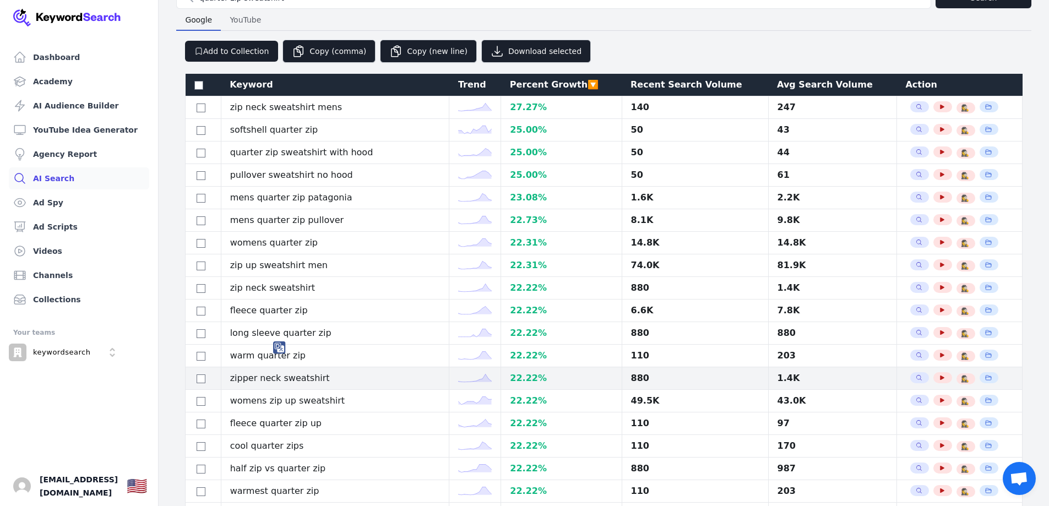
click at [305, 377] on td "zipper neck sweatshirt" at bounding box center [335, 378] width 228 height 23
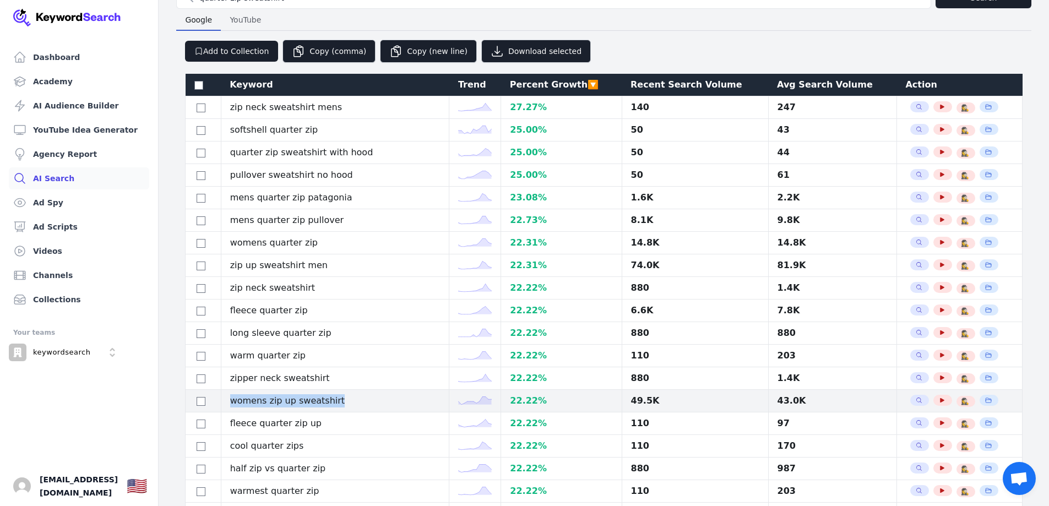
drag, startPoint x: 338, startPoint y: 401, endPoint x: 236, endPoint y: 400, distance: 101.8
click at [236, 400] on td "womens zip up sweatshirt" at bounding box center [335, 401] width 228 height 23
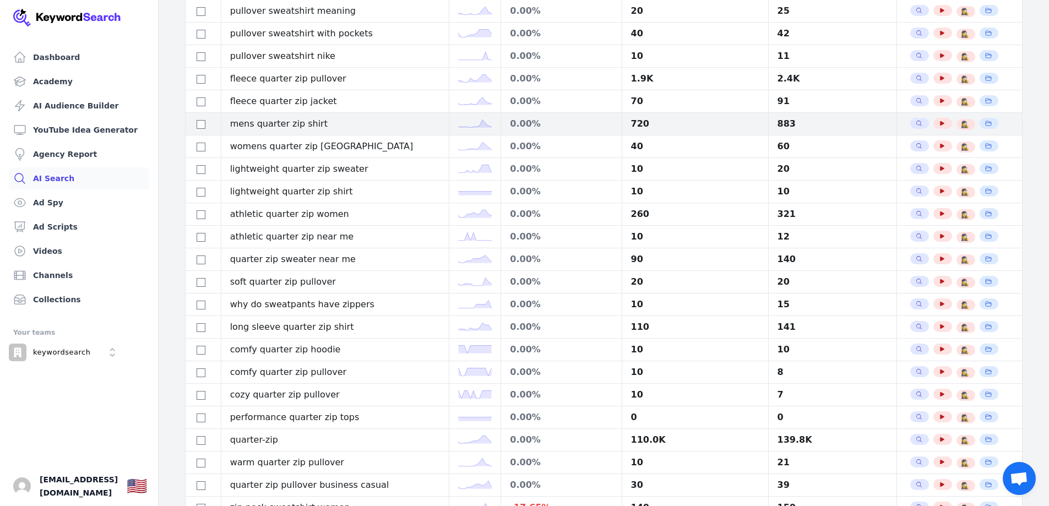
scroll to position [819, 0]
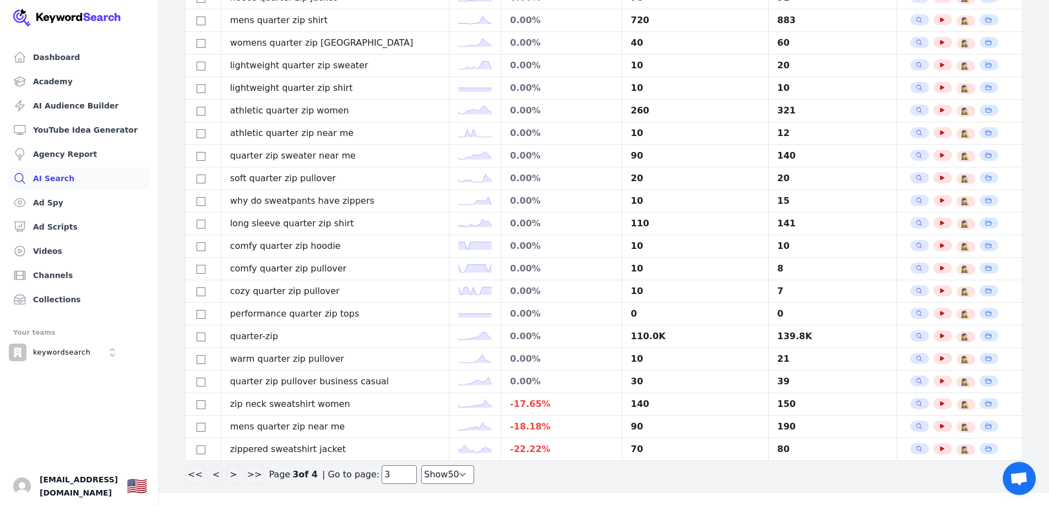
click at [231, 473] on button ">" at bounding box center [233, 474] width 13 height 19
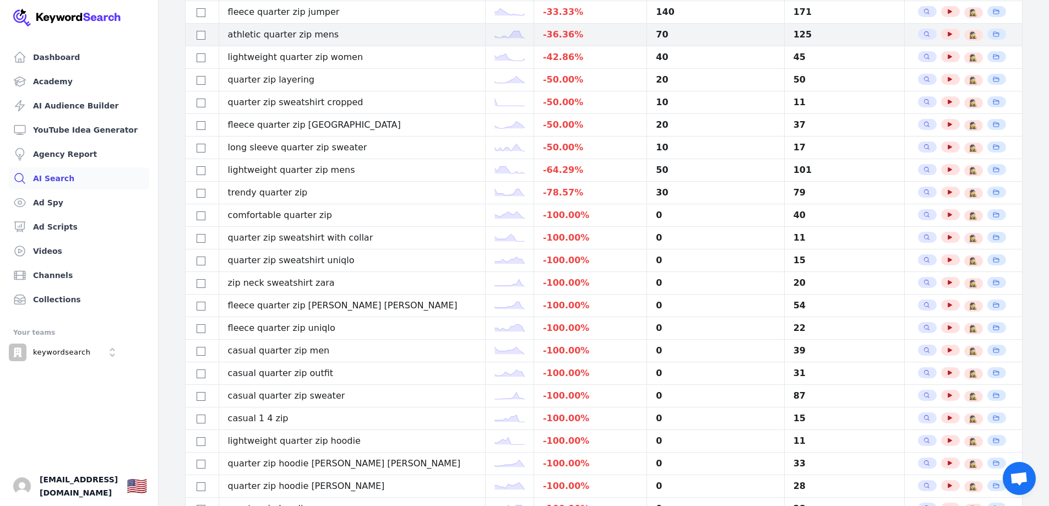
scroll to position [0, 0]
